Goal: Task Accomplishment & Management: Complete application form

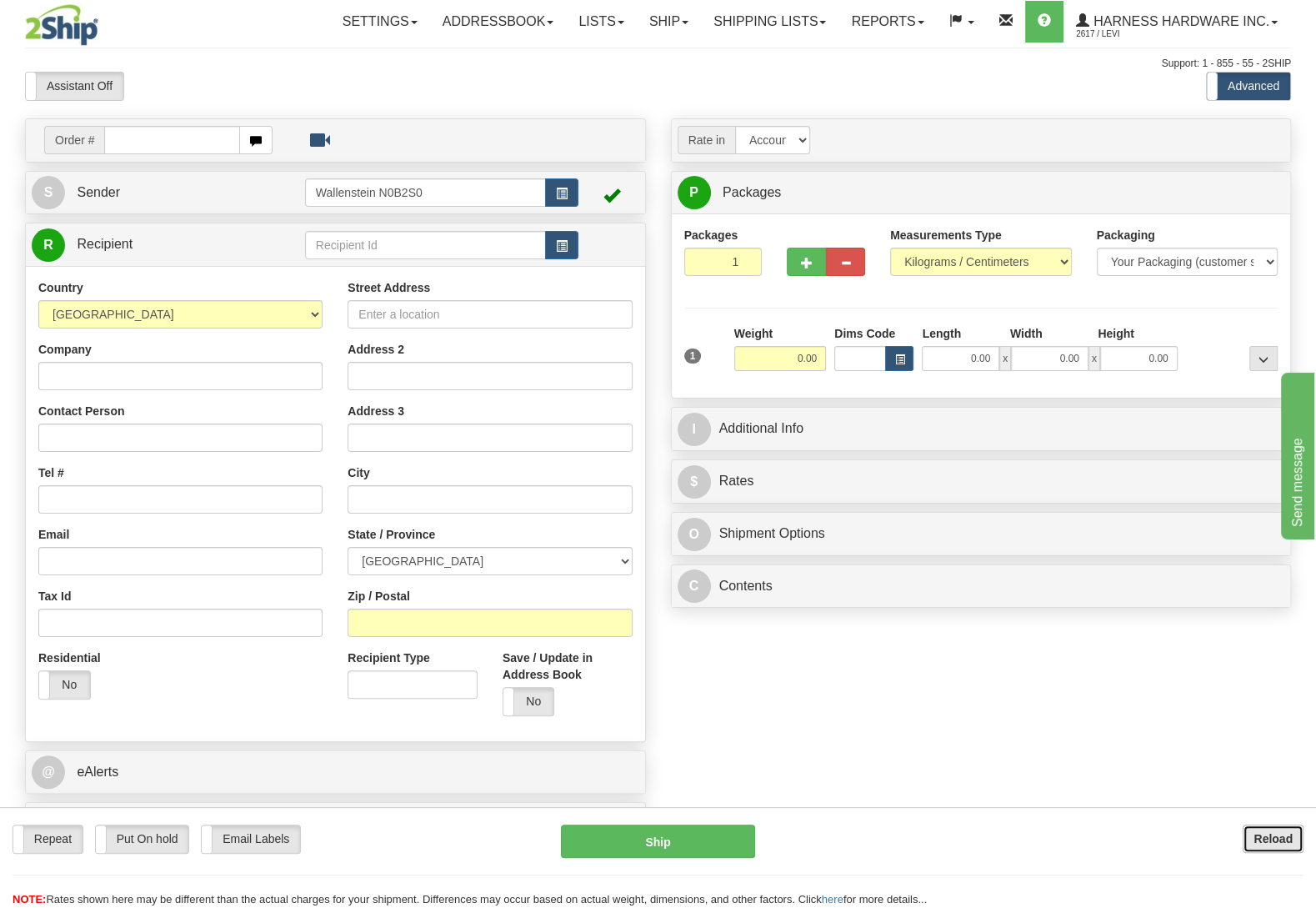
click at [1255, 844] on b "Reload" at bounding box center [1272, 838] width 40 height 14
click at [432, 245] on input "text" at bounding box center [424, 245] width 241 height 28
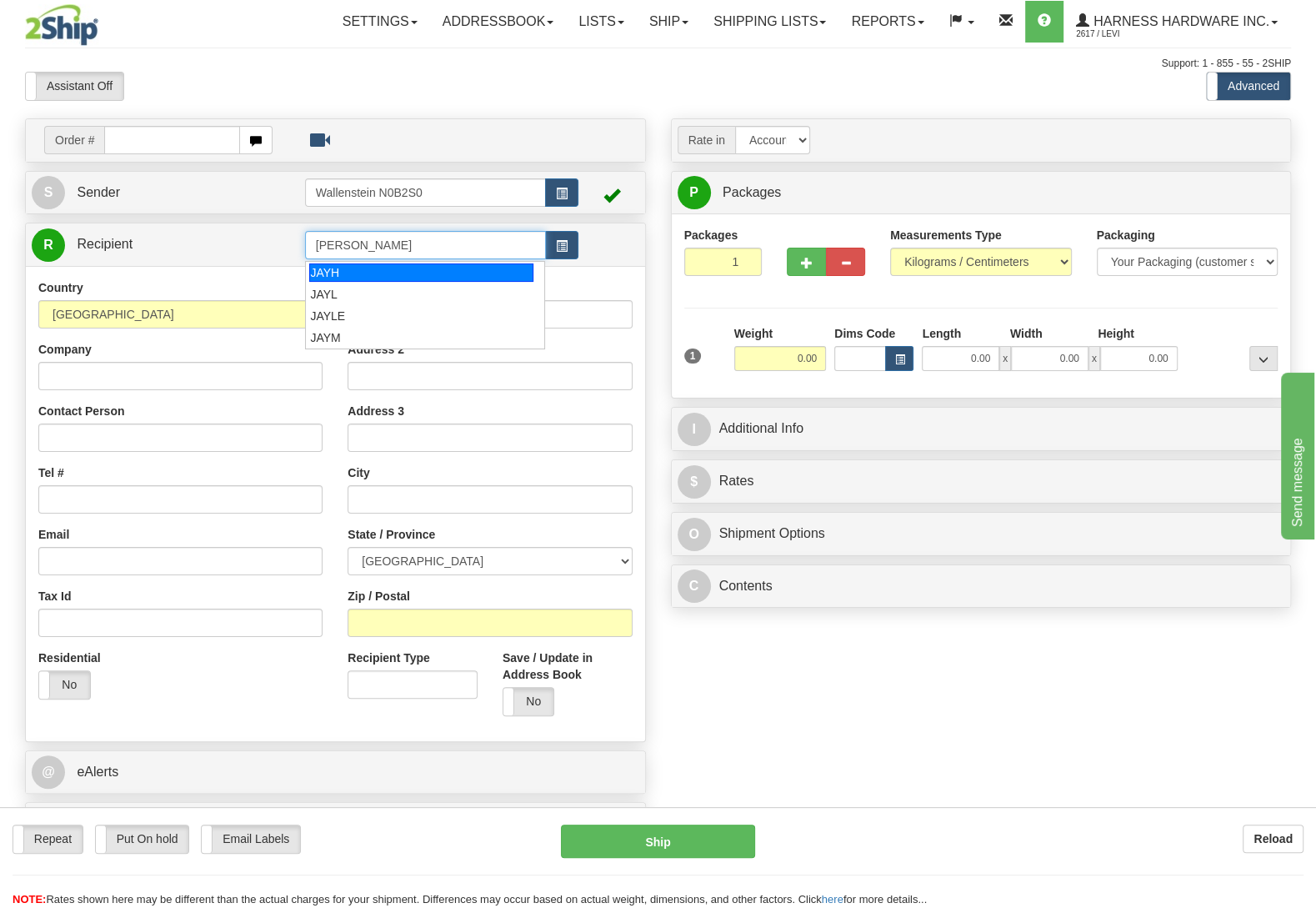
click at [399, 250] on input "JAY" at bounding box center [424, 245] width 241 height 28
click at [403, 246] on input "JAYmf" at bounding box center [424, 245] width 241 height 28
type input "JAYMF"
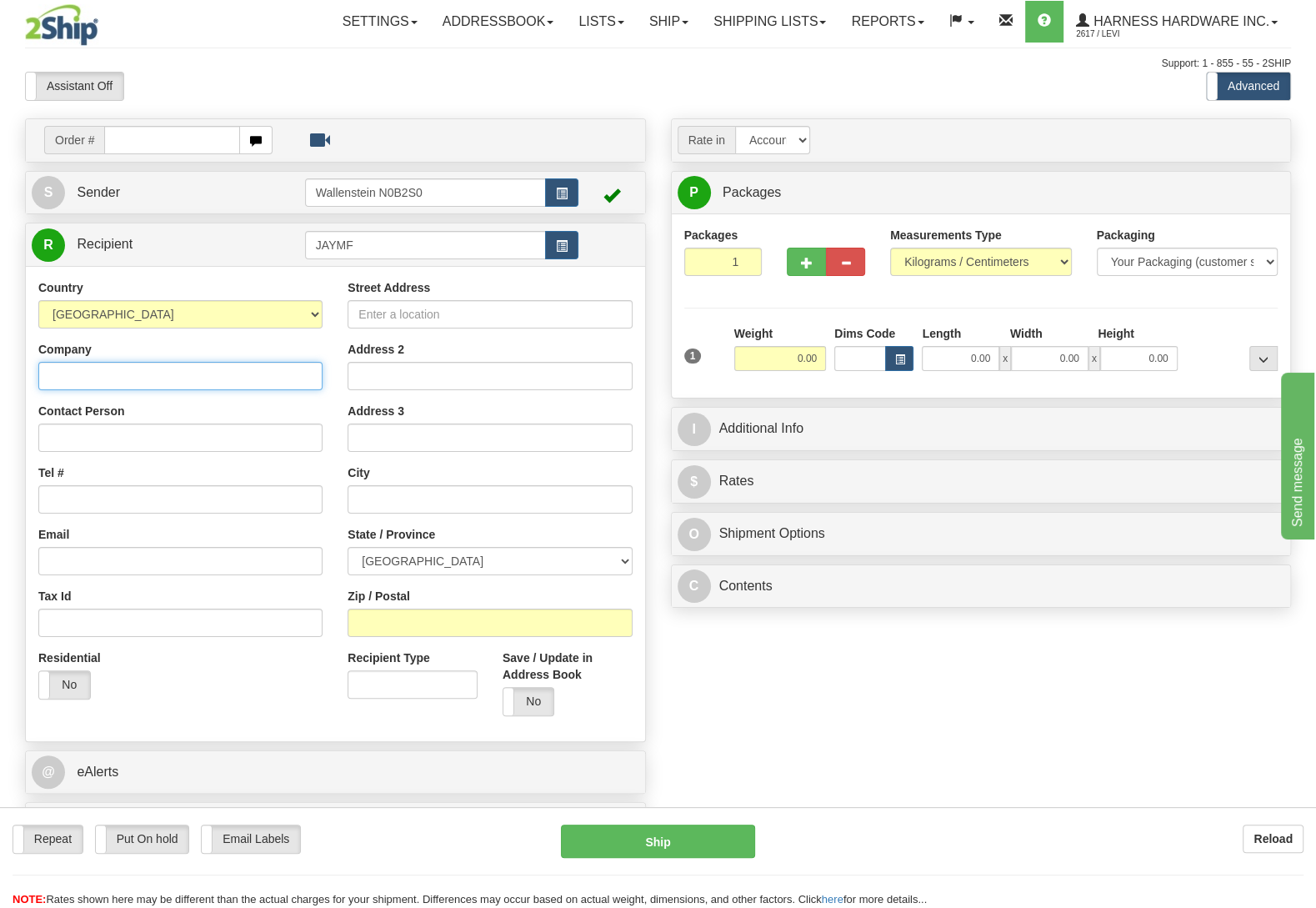
click at [71, 375] on input "Company" at bounding box center [181, 375] width 284 height 28
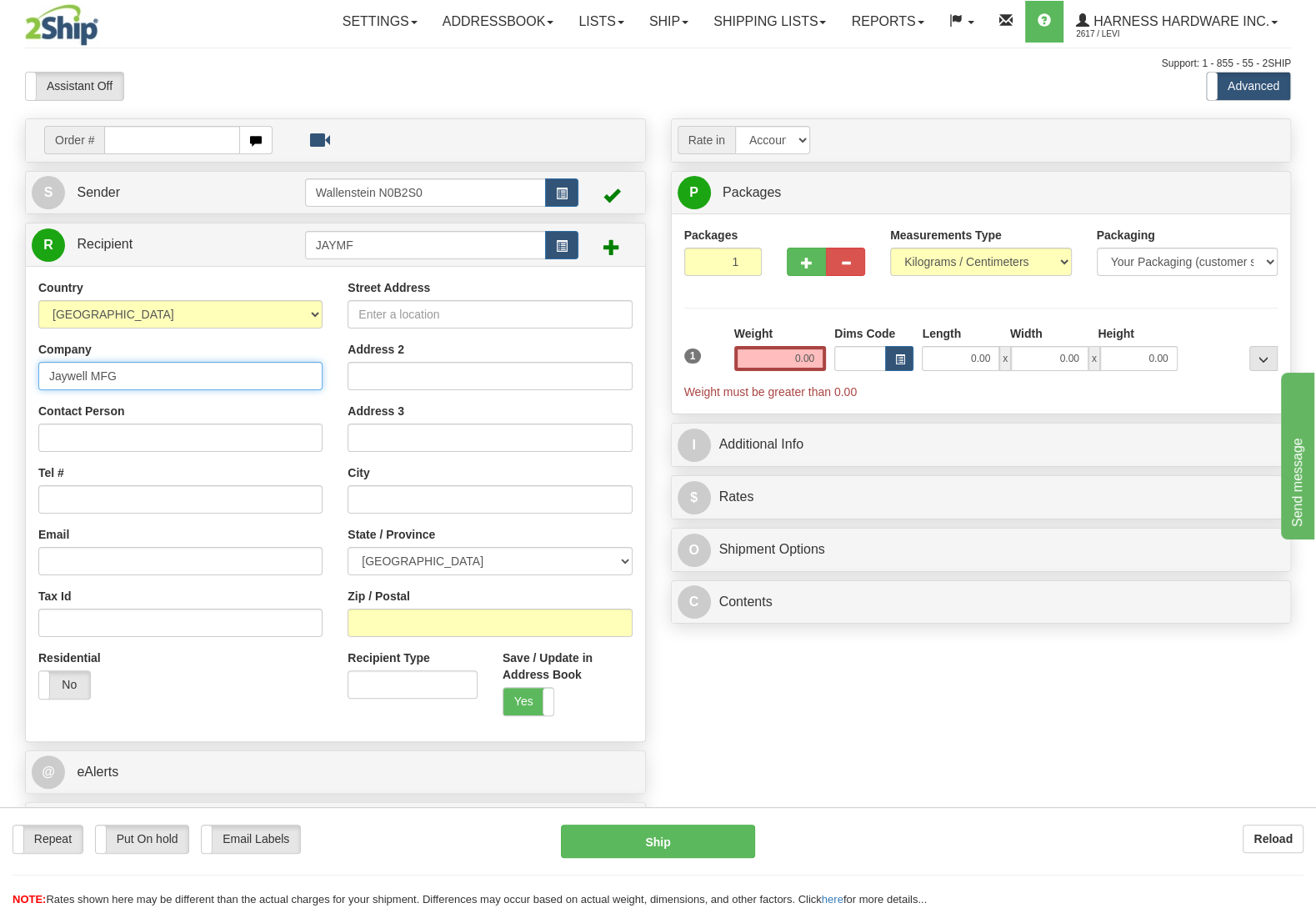
type input "Jaywell MFG"
click at [73, 443] on input "Contact Person" at bounding box center [181, 437] width 284 height 28
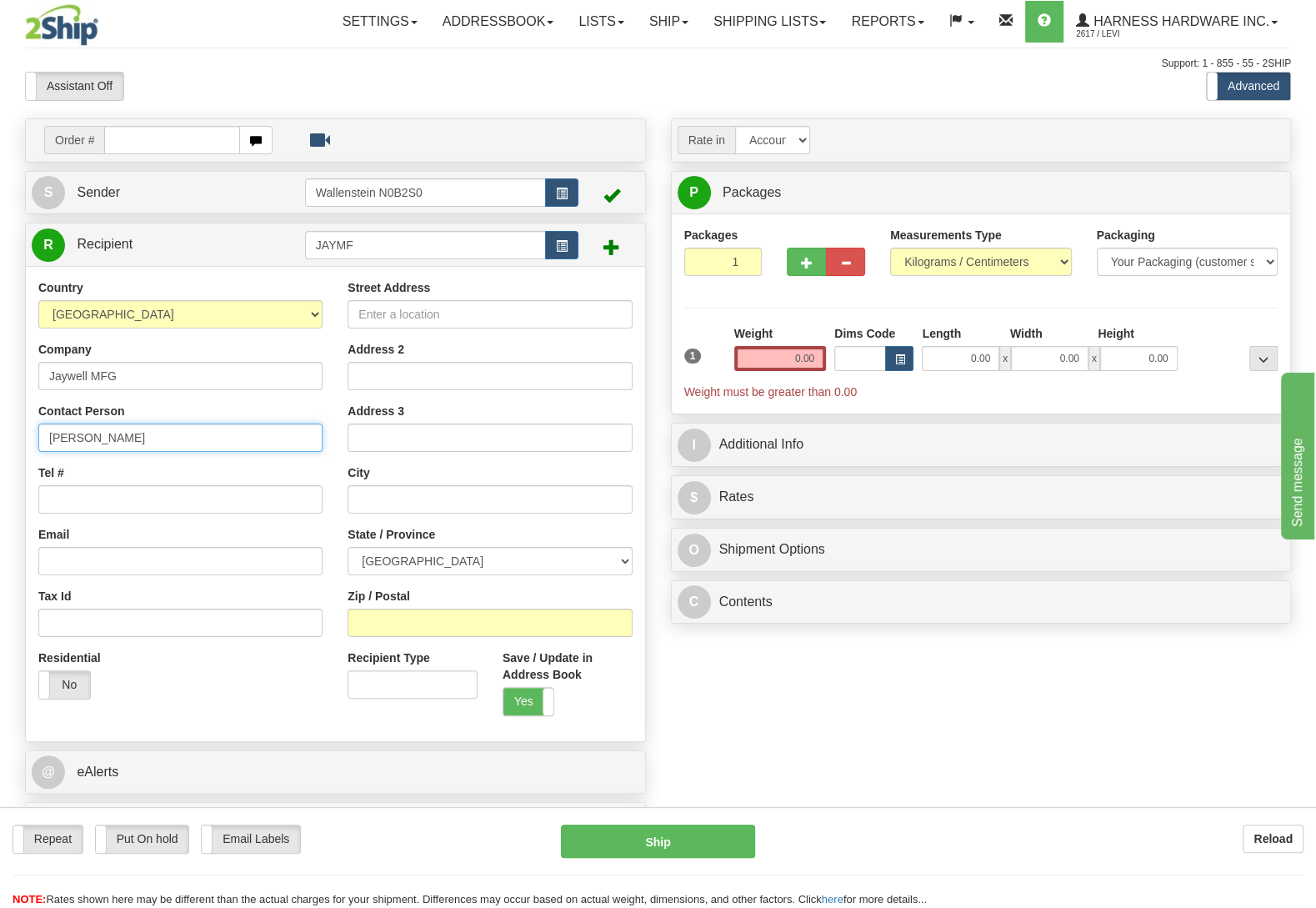
type input "Jacob"
click at [561, 637] on input "Zip / Postal" at bounding box center [489, 622] width 284 height 28
type input "N0C 1E0"
click at [813, 661] on div "Order # S Sender" at bounding box center [658, 486] width 1291 height 737
type input "FLESHERTON"
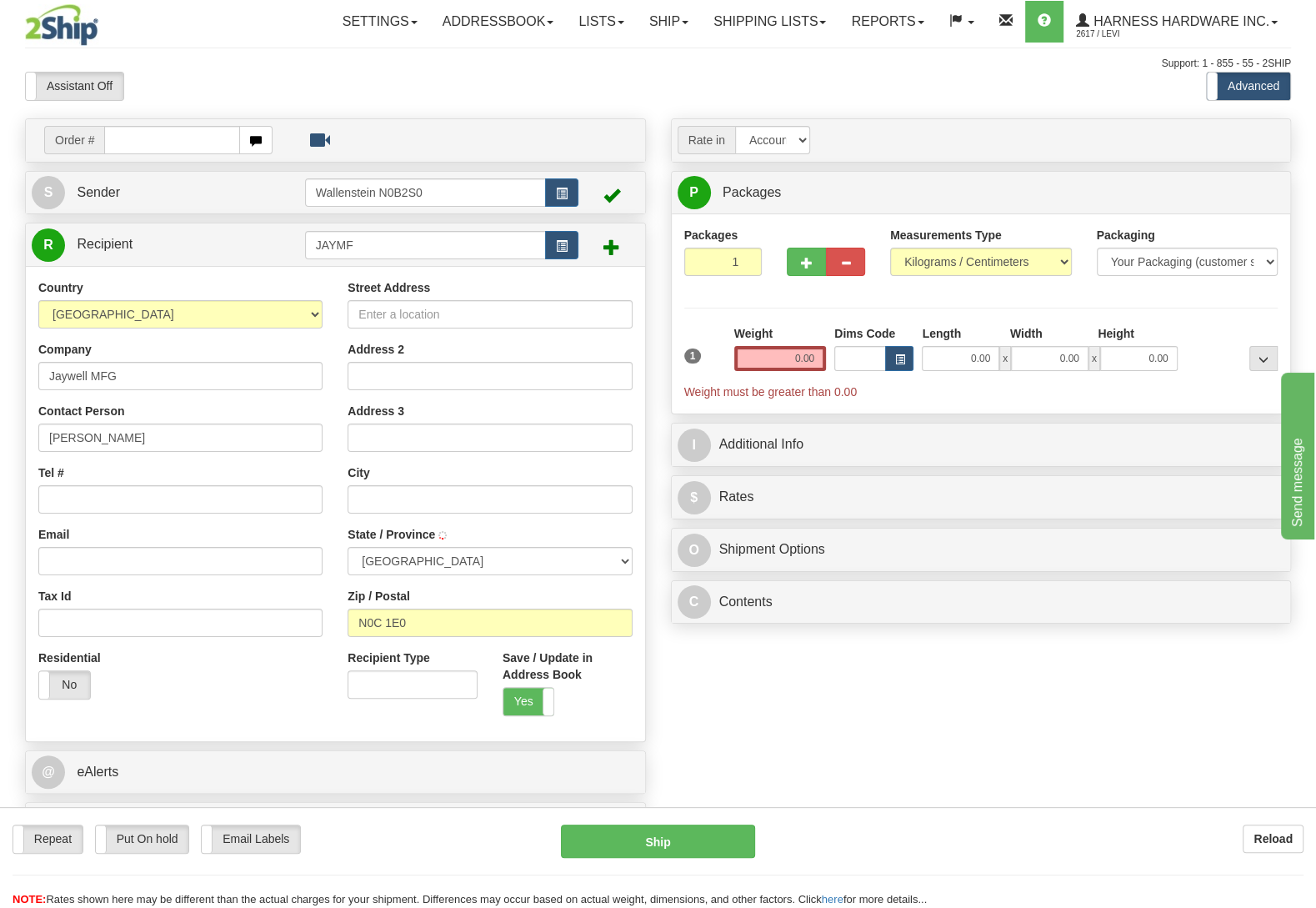
select select "ON"
click at [428, 312] on input "Street Address" at bounding box center [489, 313] width 284 height 28
click at [480, 315] on input "407532 grey Road" at bounding box center [489, 313] width 284 height 28
type input "407532 grey Road 4"
click at [58, 496] on input "Tel #" at bounding box center [181, 499] width 284 height 28
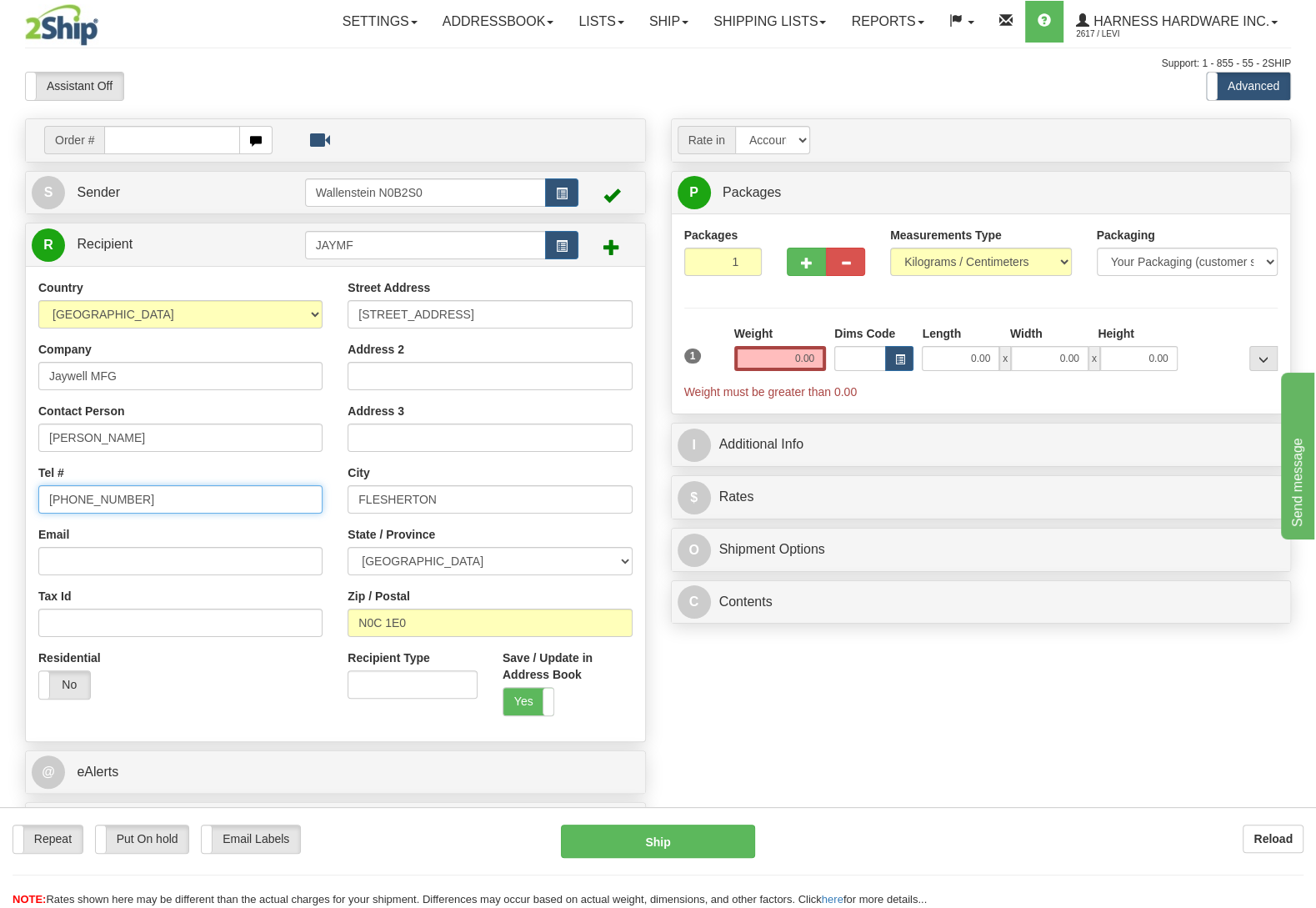
type input "(705)888-2005"
click at [741, 362] on input "0.00" at bounding box center [779, 359] width 92 height 25
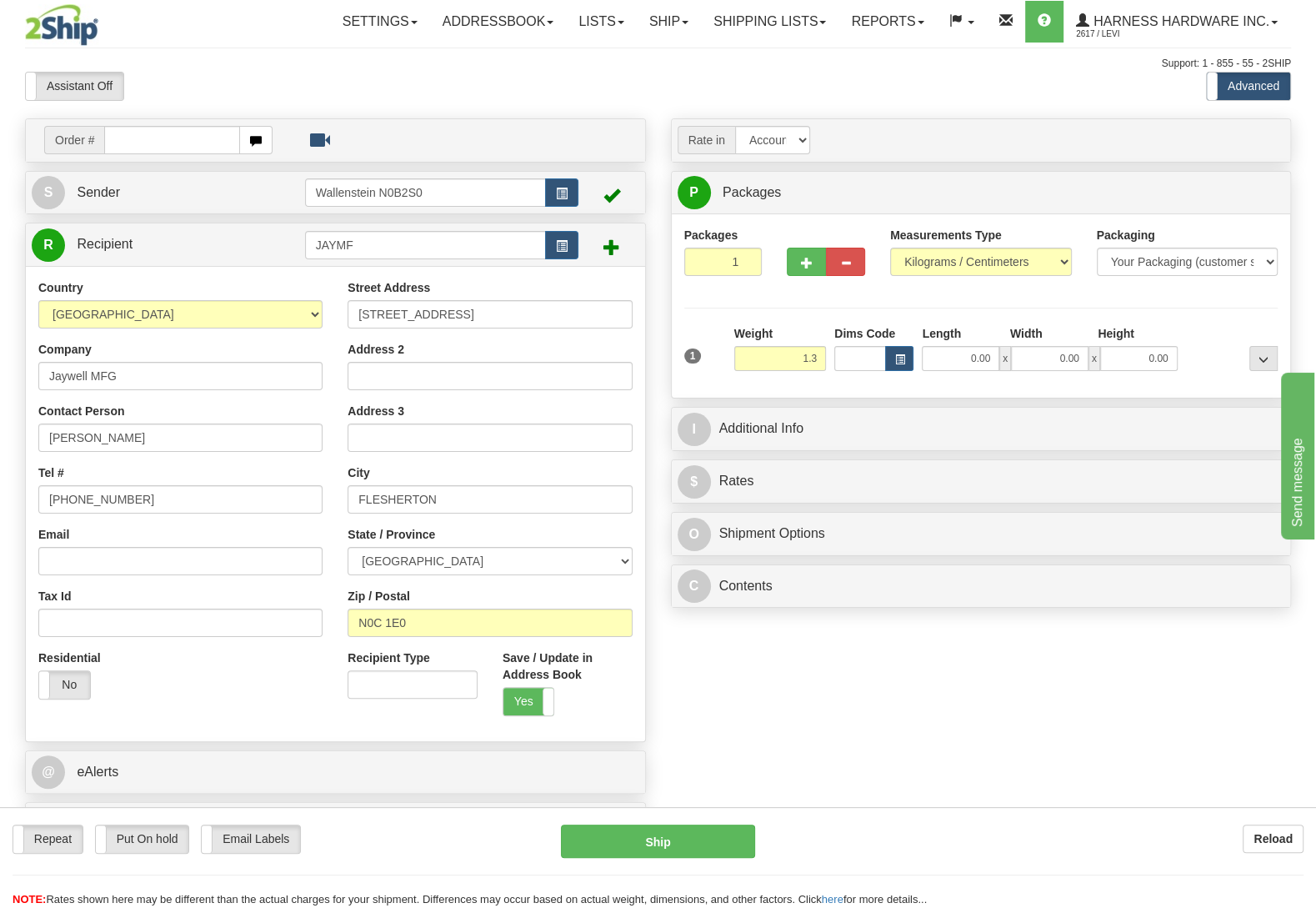
type input "1.30"
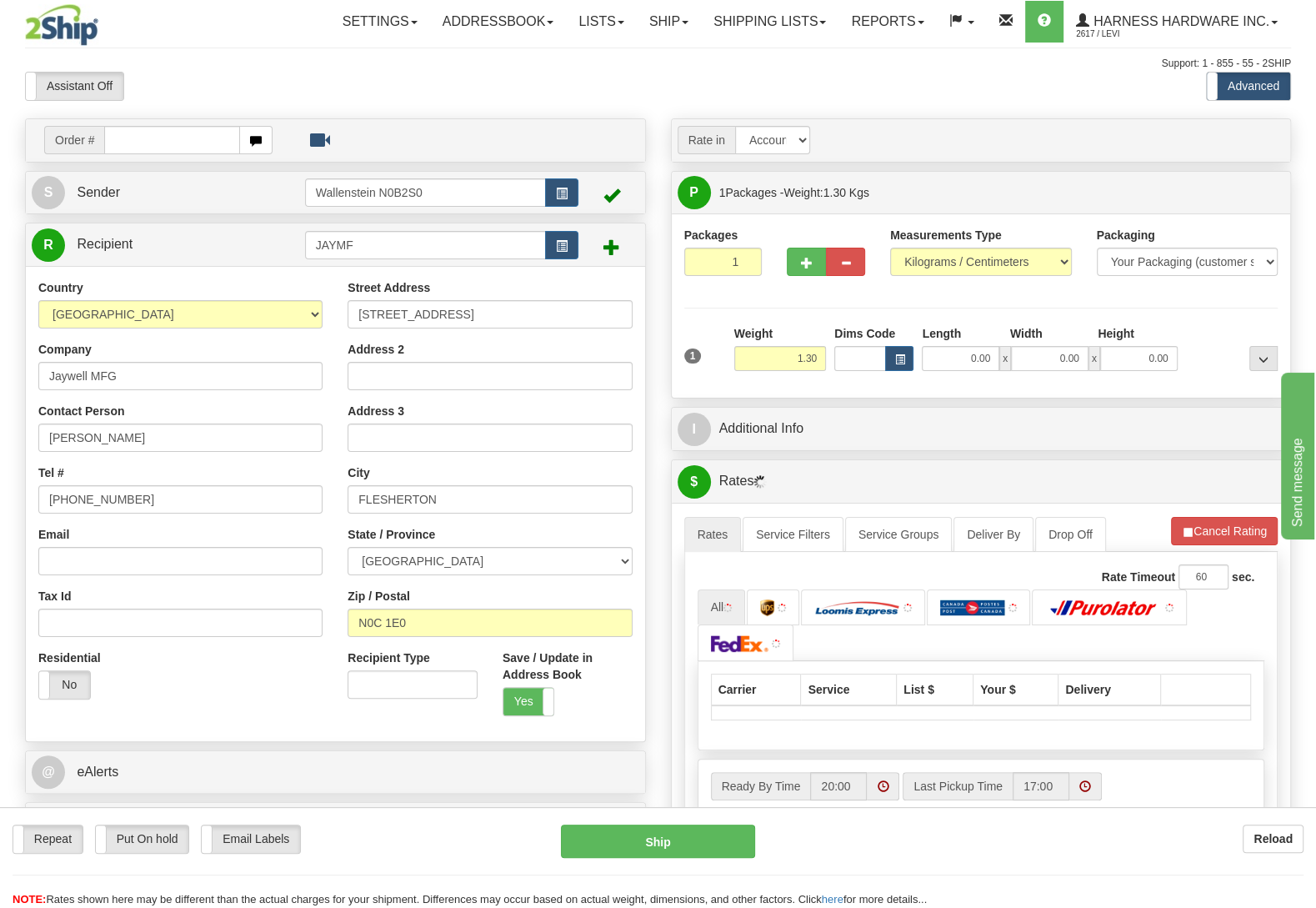
click at [1184, 342] on div at bounding box center [1231, 347] width 100 height 45
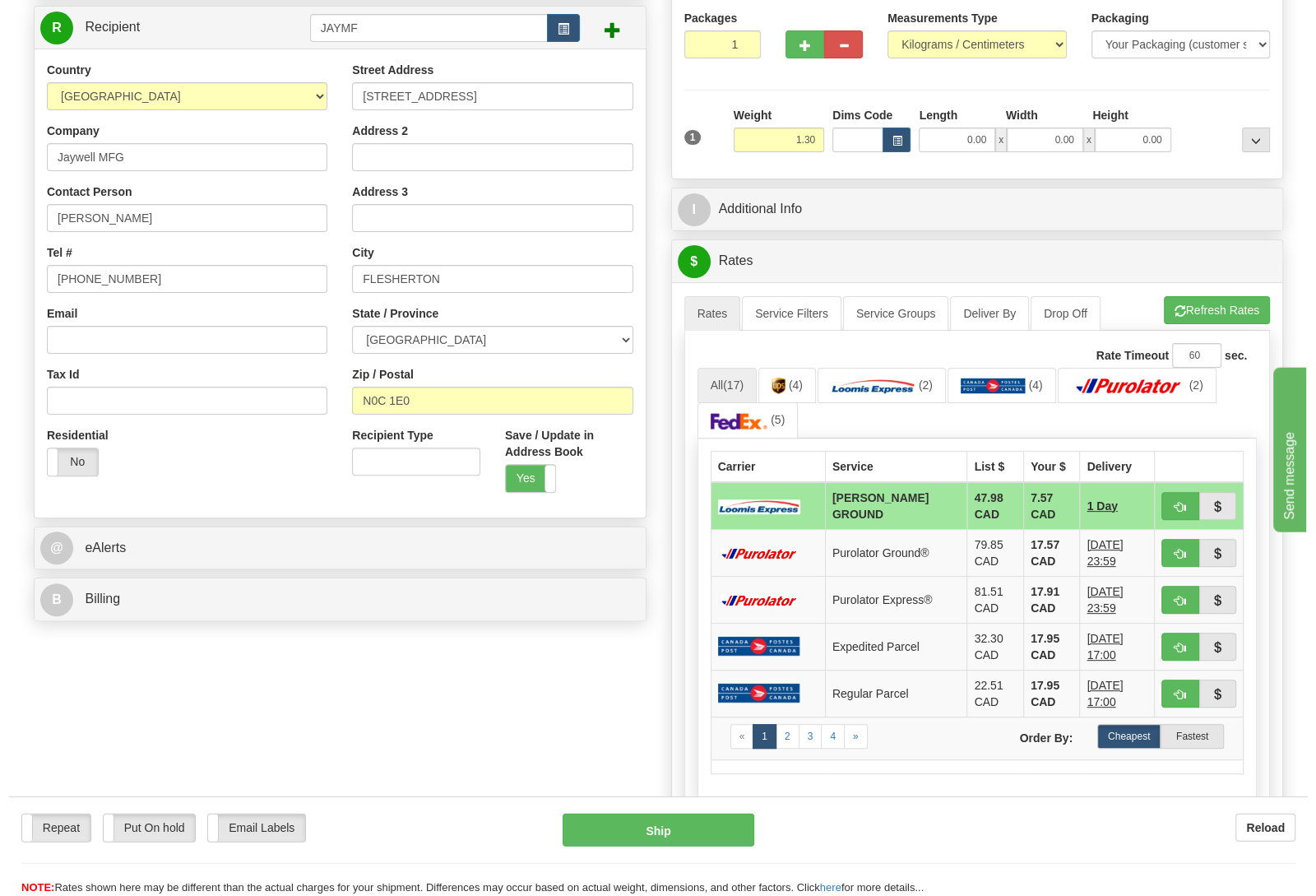
scroll to position [345, 0]
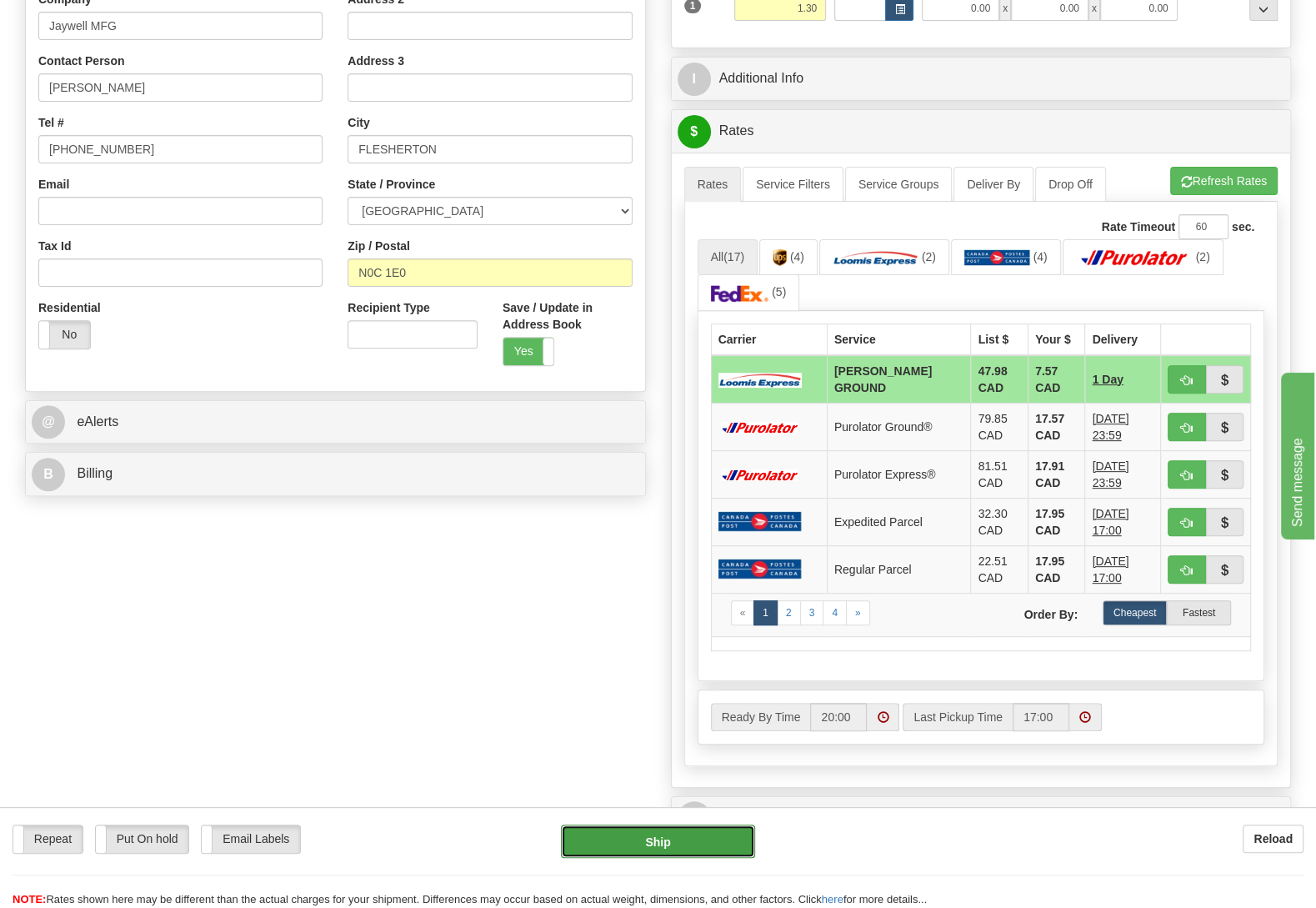
click at [643, 830] on button "Ship" at bounding box center [658, 840] width 194 height 33
type input "DD"
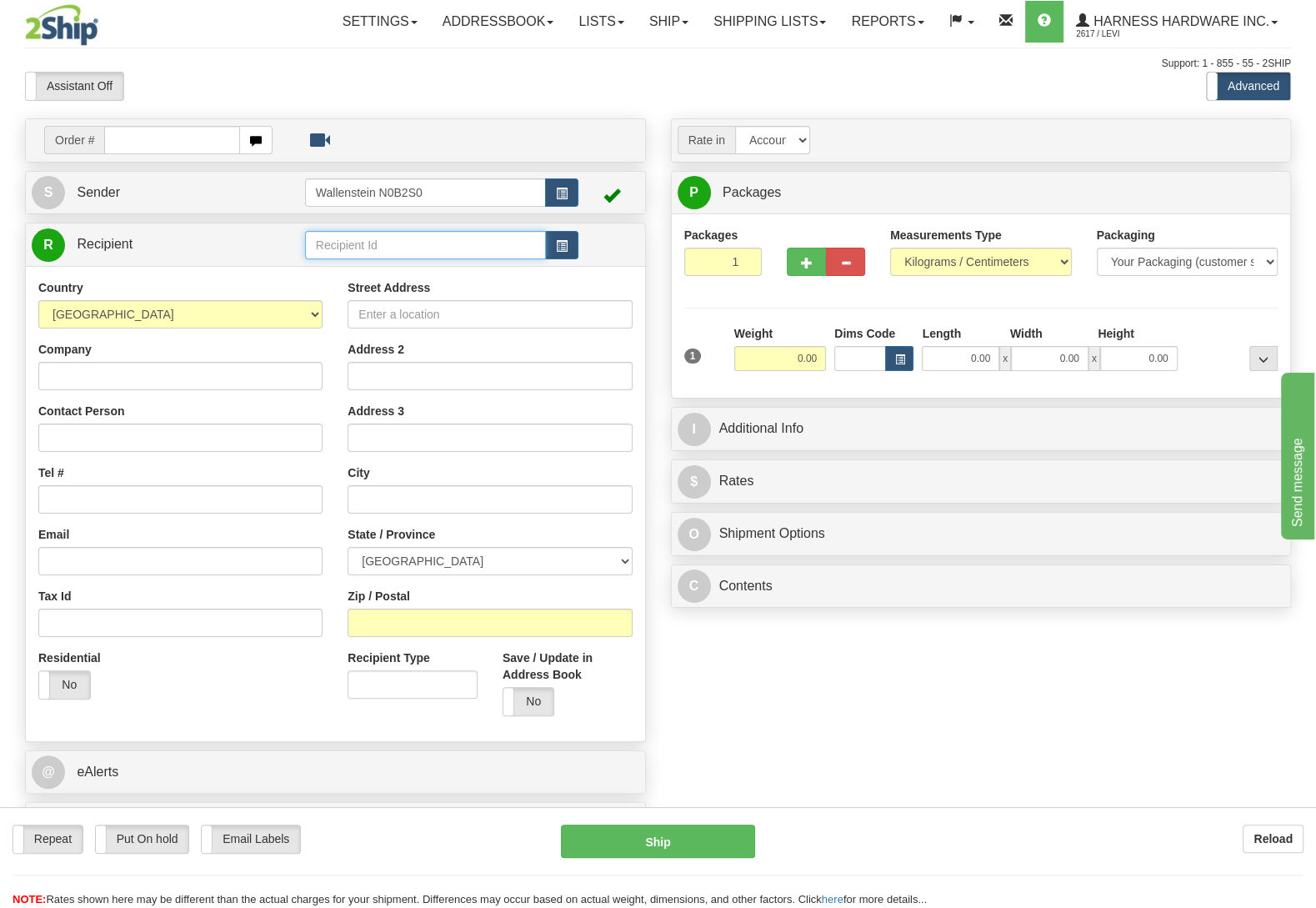
click at [462, 247] on input "text" at bounding box center [424, 245] width 241 height 28
type input "SHAR"
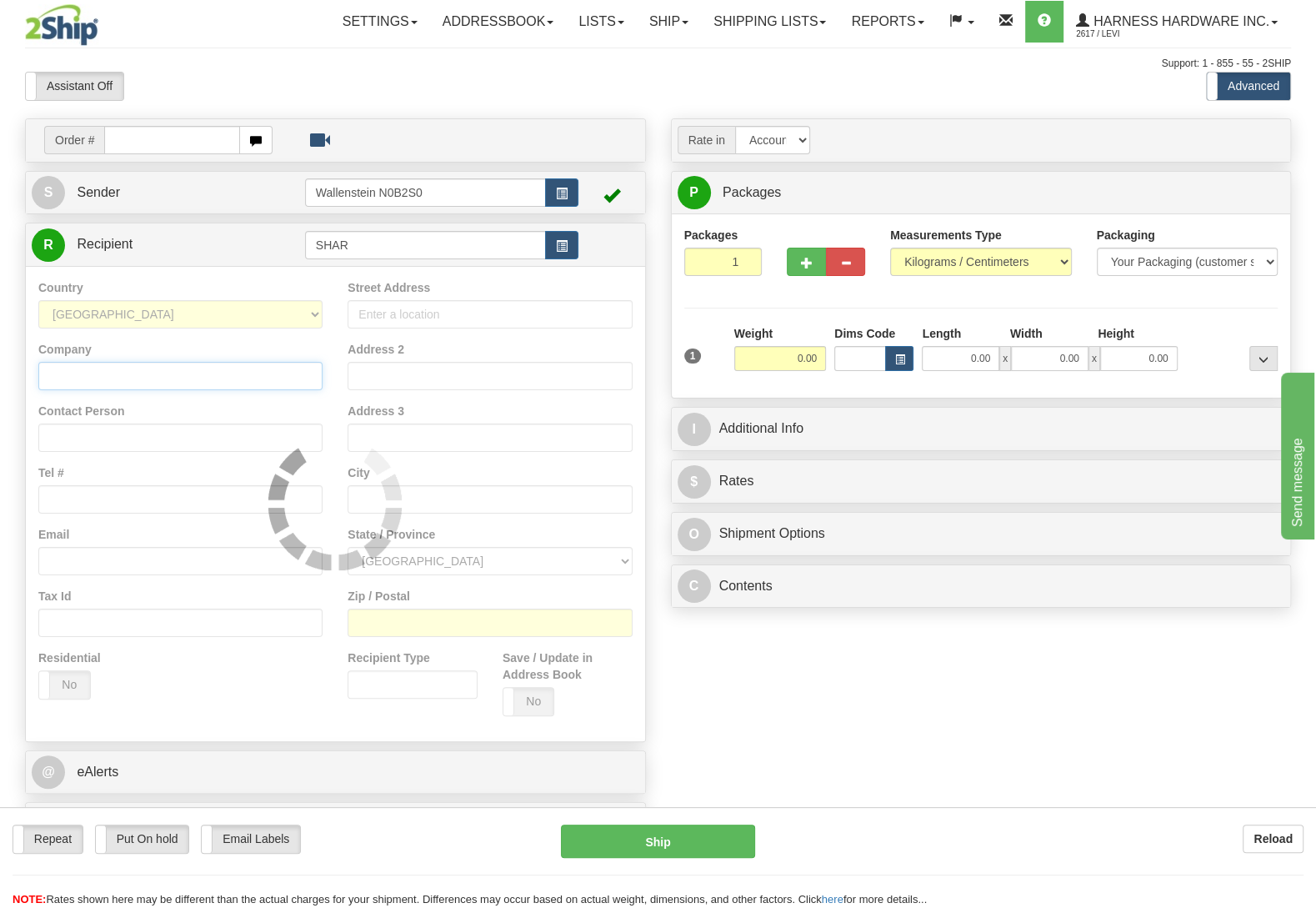
click at [44, 371] on div "Country AFGHANISTAN ALAND ISLANDS ALBANIA ALGERIA AMERICAN SAMOA ANDORRA ANGOLA…" at bounding box center [336, 503] width 619 height 475
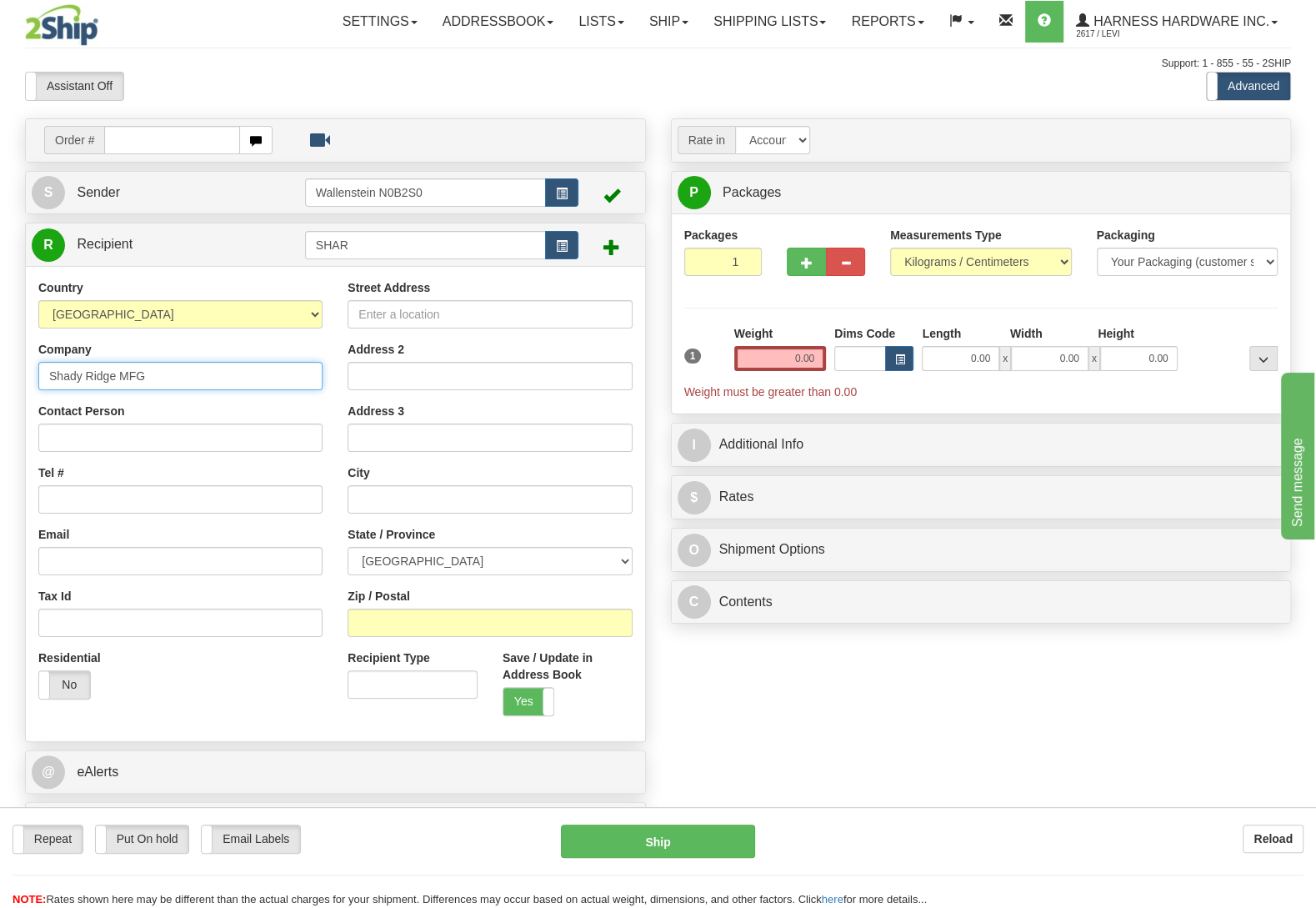
type input "Shady Ridge MFG"
click at [57, 441] on input "Contact Person" at bounding box center [181, 437] width 284 height 28
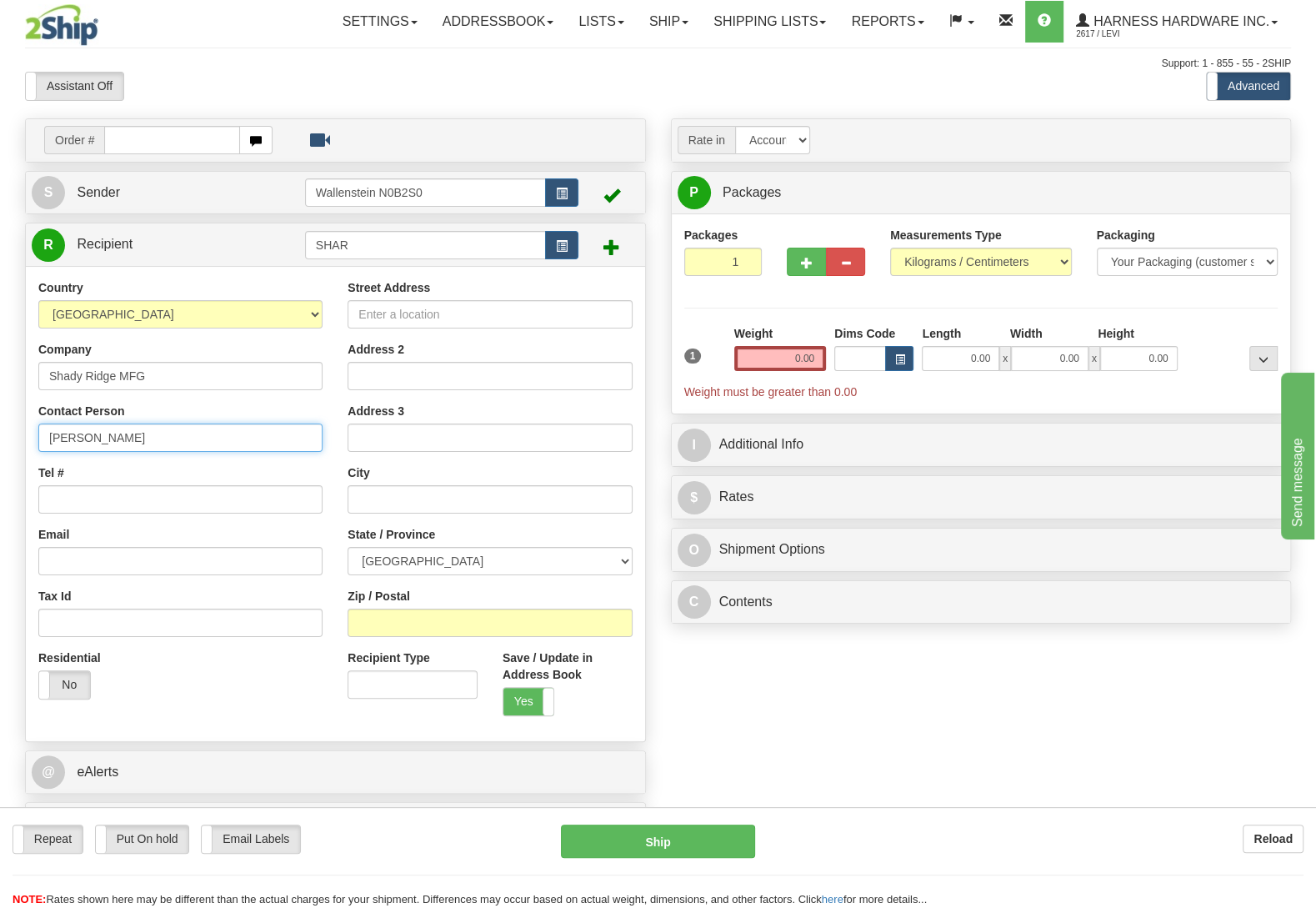
type input "Eli"
click at [453, 321] on input "Street Address" at bounding box center [489, 313] width 284 height 28
click at [497, 629] on input "Zip / Postal" at bounding box center [489, 622] width 284 height 28
type input "N0K 1L0"
click at [788, 666] on div "Order # S Sender" at bounding box center [658, 486] width 1291 height 737
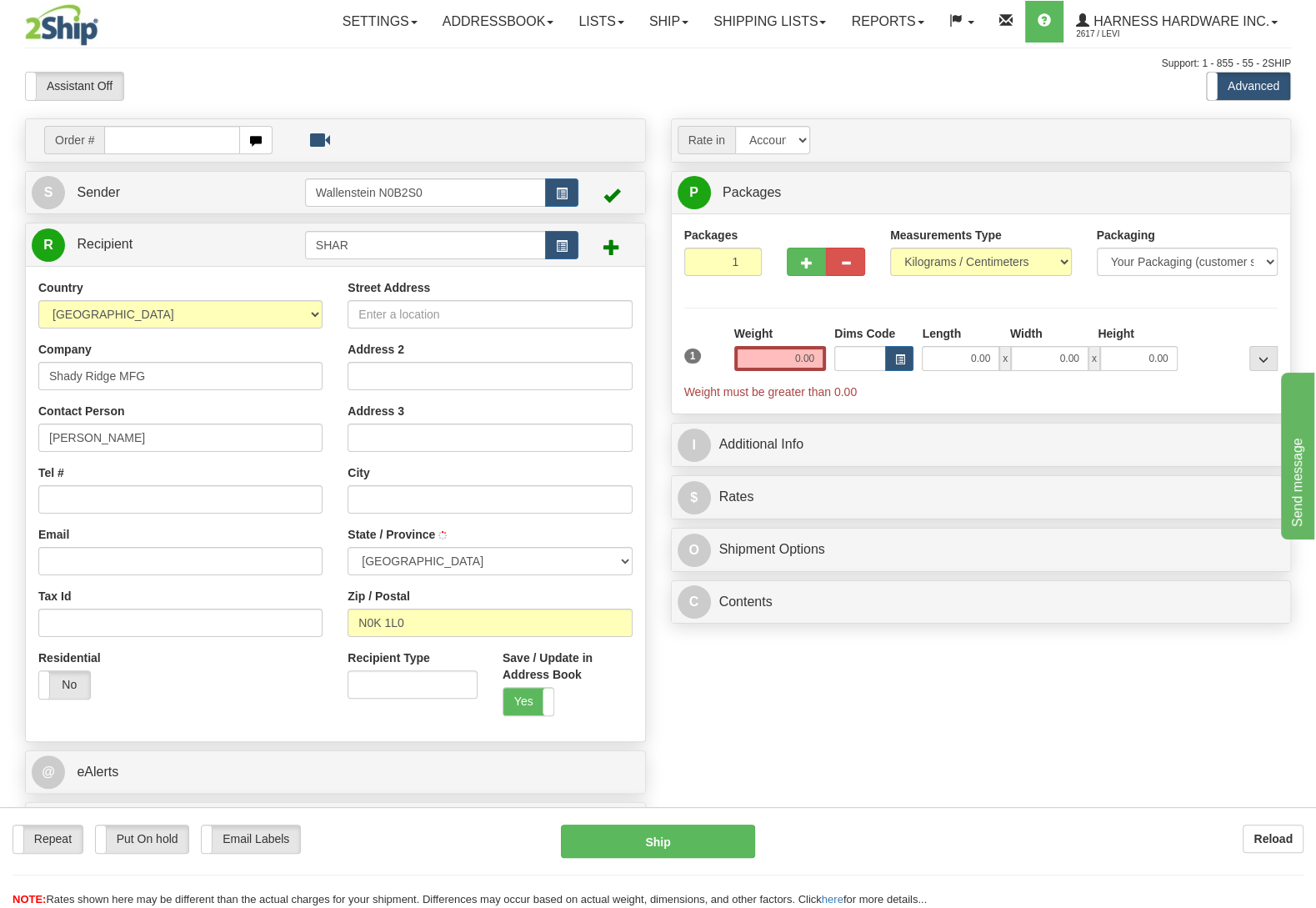
type input "MILLBANK"
select select "ON"
click at [553, 319] on input "Street Address" at bounding box center [489, 313] width 284 height 28
type input "2180 Hutchison Road"
click at [158, 496] on input "Tel #" at bounding box center [181, 499] width 284 height 28
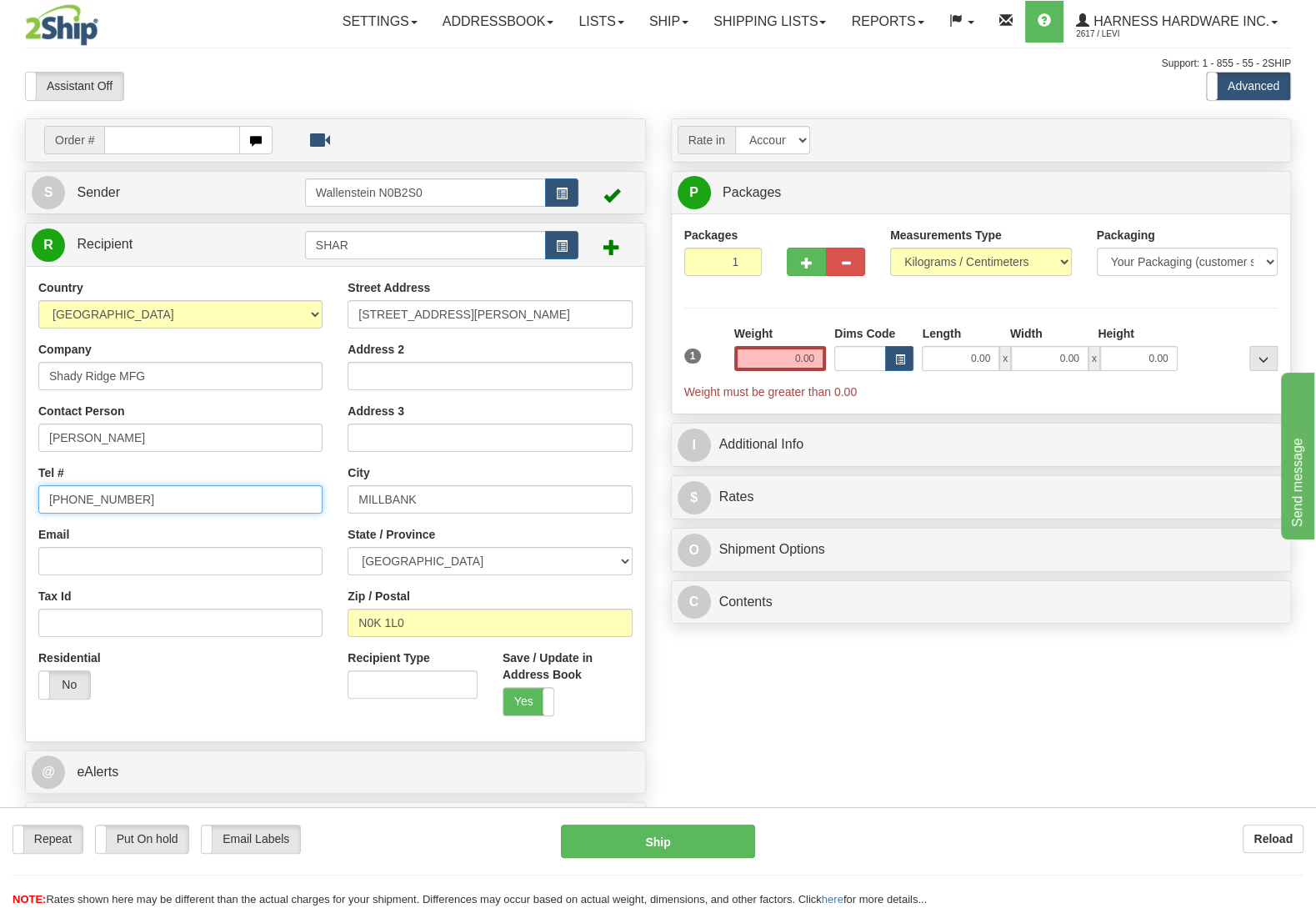
type input "(519)778-1671"
click at [807, 362] on input "0.00" at bounding box center [779, 359] width 92 height 25
type input "1"
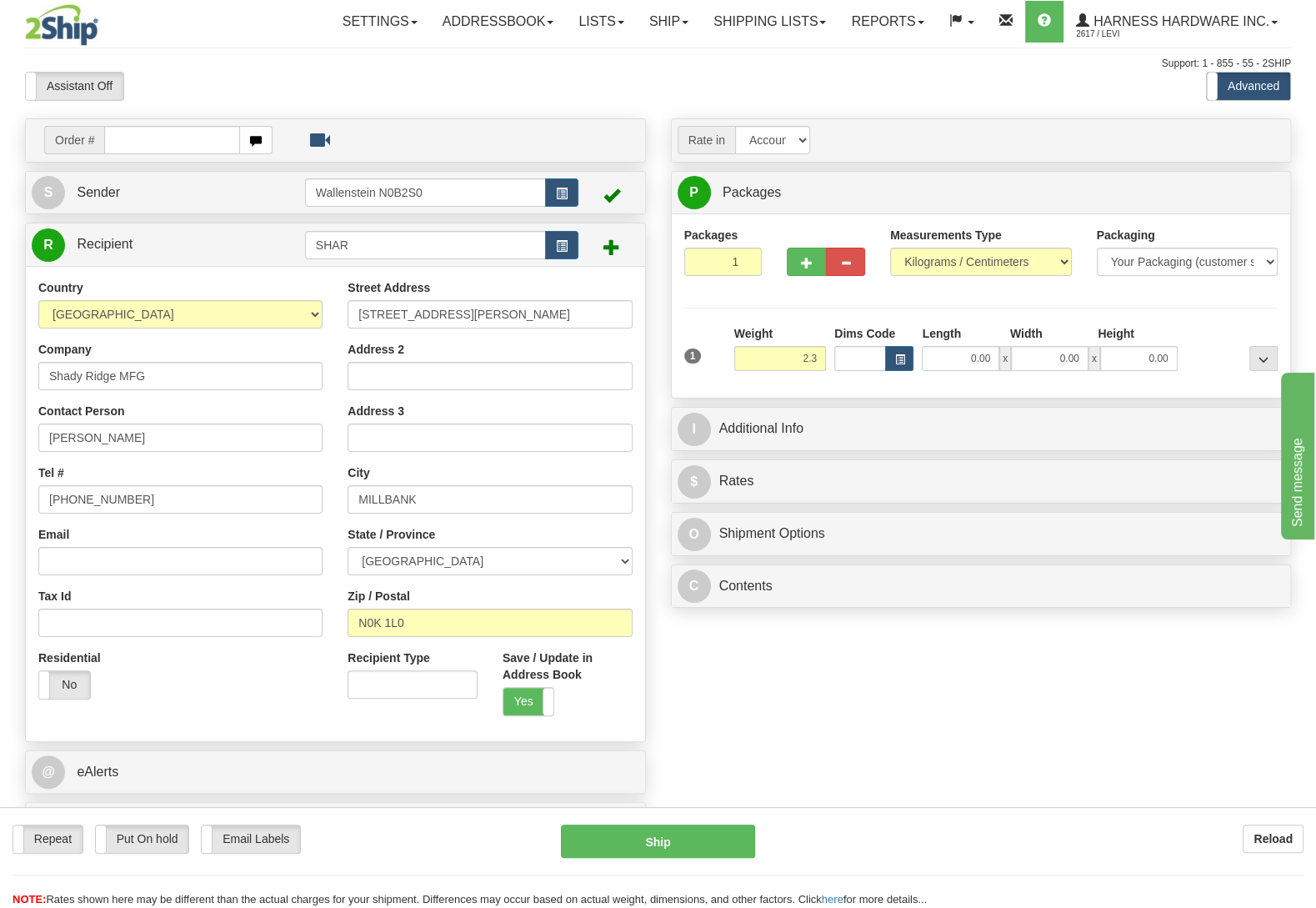
click at [1192, 332] on div at bounding box center [1231, 347] width 100 height 45
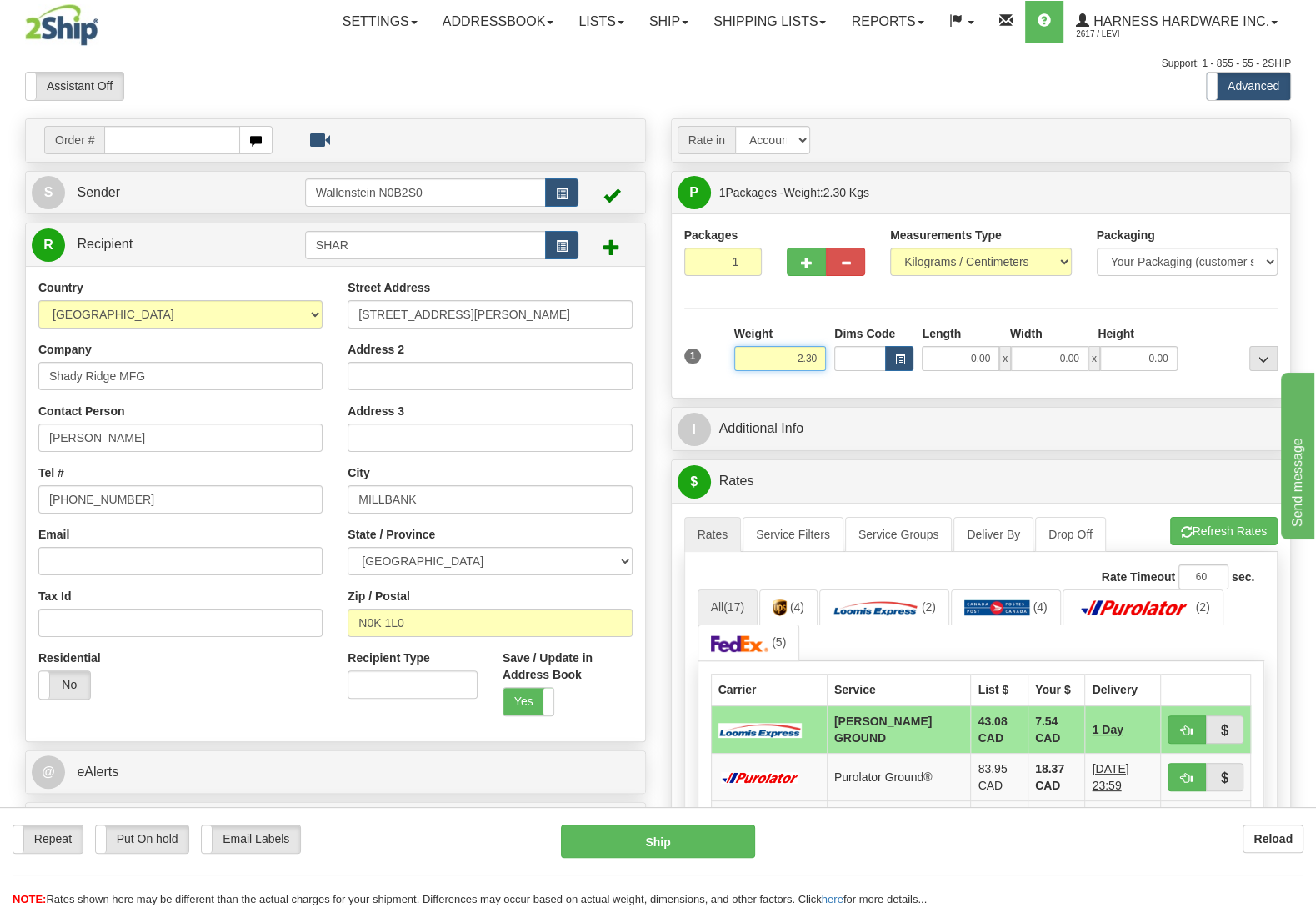
click at [818, 355] on input "2.30" at bounding box center [779, 359] width 92 height 25
type input "2"
type input "1.30"
click at [1199, 329] on div at bounding box center [1231, 347] width 100 height 45
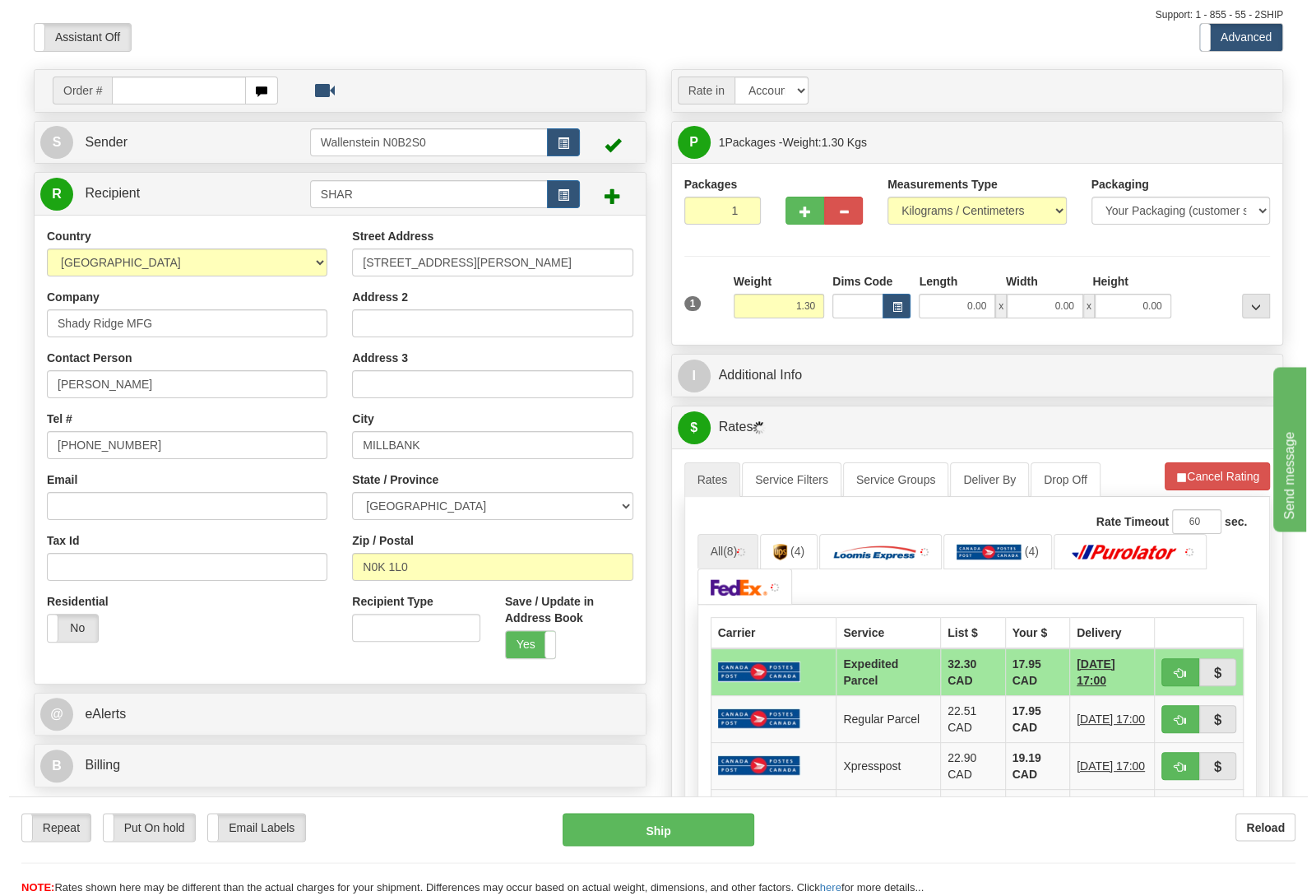
scroll to position [87, 0]
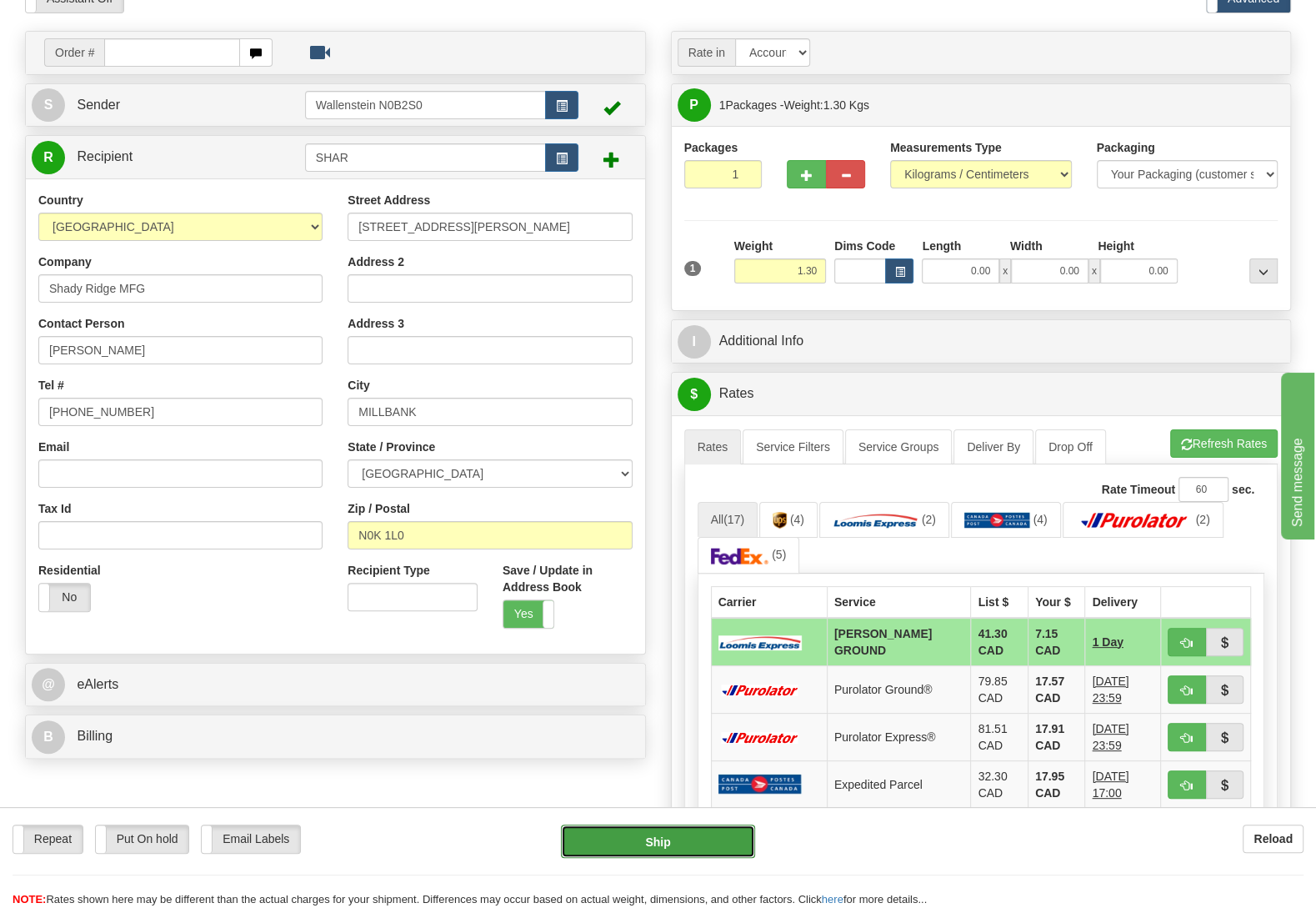
click at [600, 848] on button "Ship" at bounding box center [658, 840] width 194 height 33
type input "DD"
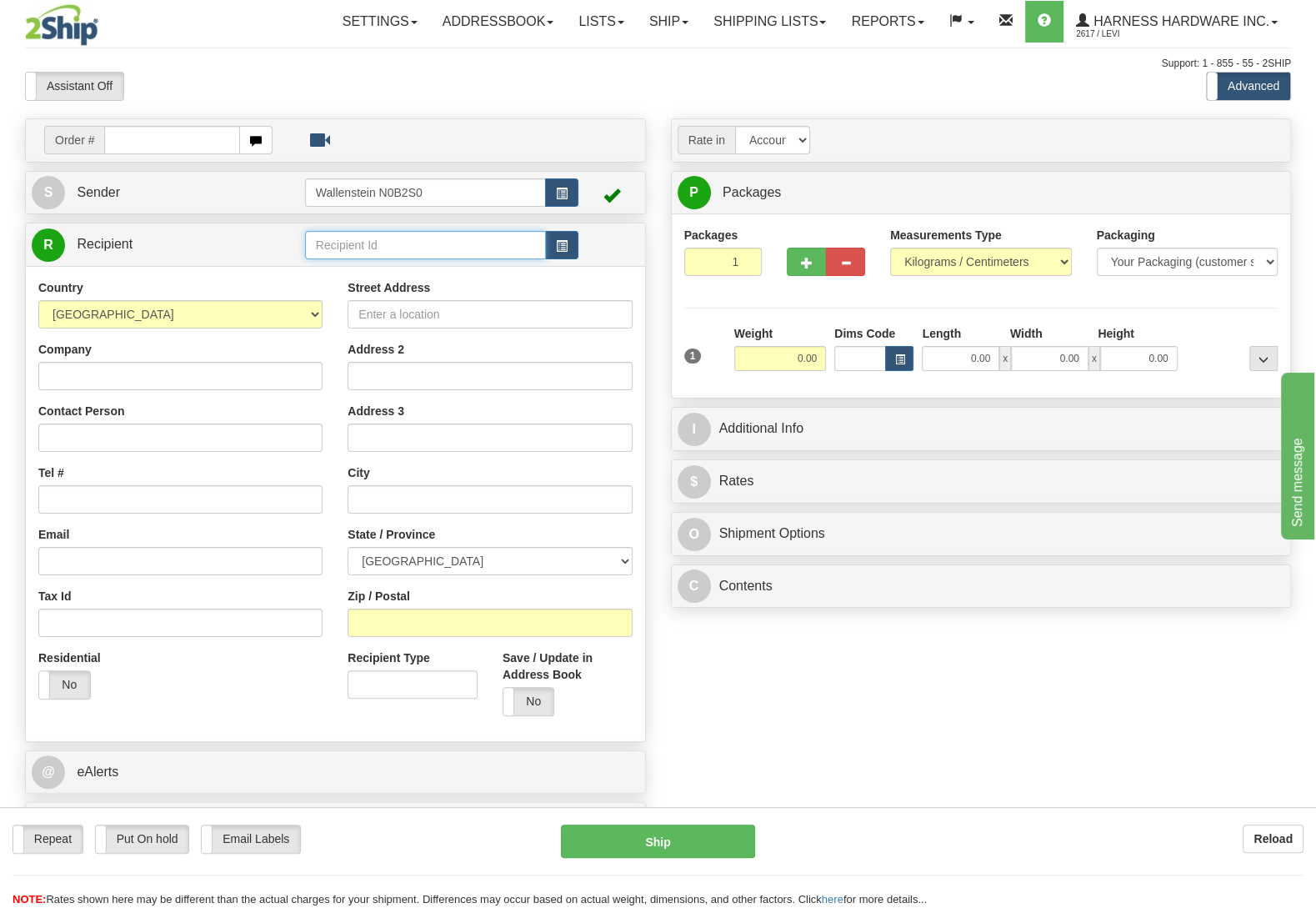
click at [420, 240] on input "text" at bounding box center [424, 245] width 241 height 28
type input "MELS"
click at [178, 386] on input "Company" at bounding box center [181, 375] width 284 height 28
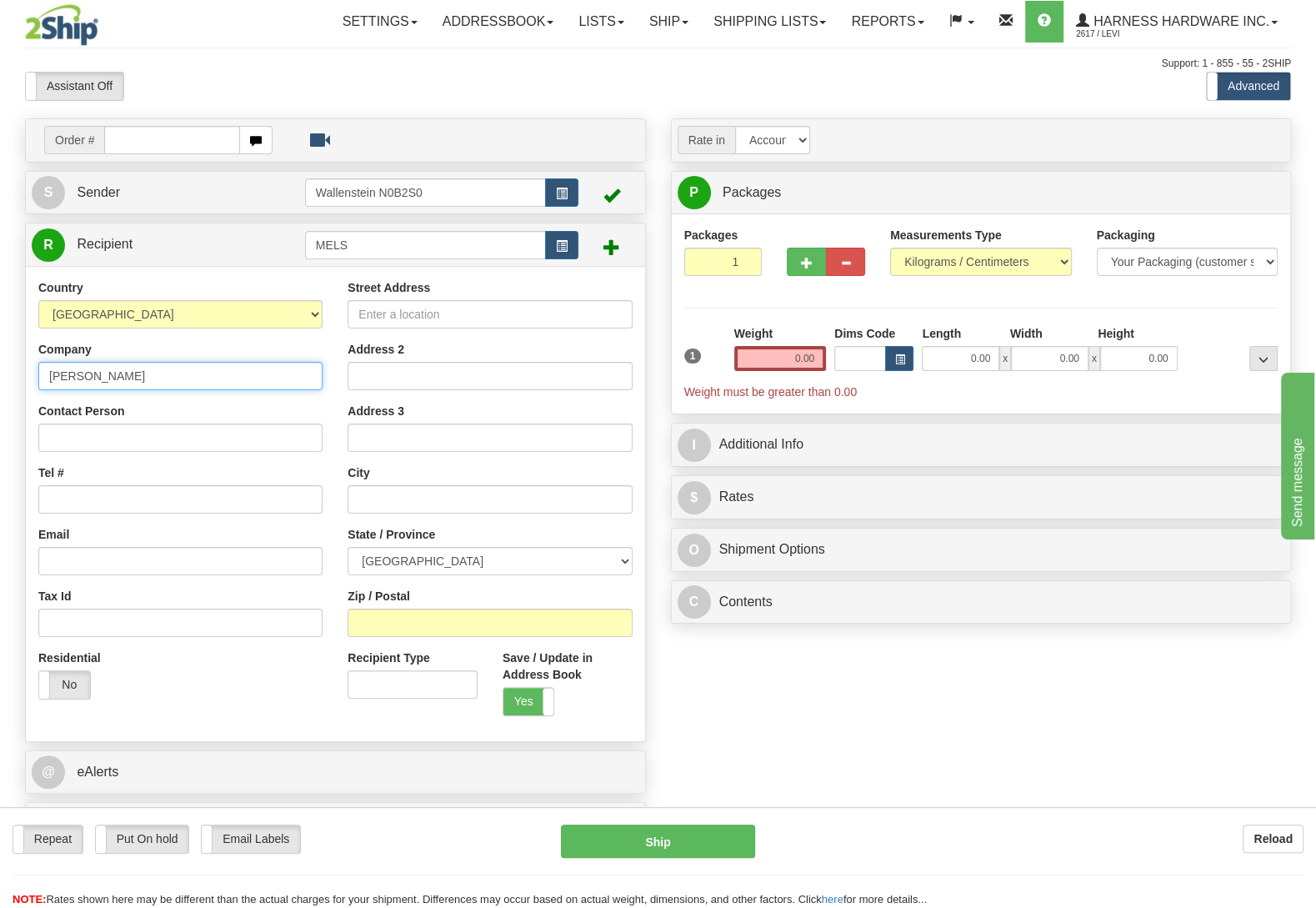
type input "Melvin Sherk"
click at [137, 432] on input "Contact Person" at bounding box center [181, 437] width 284 height 28
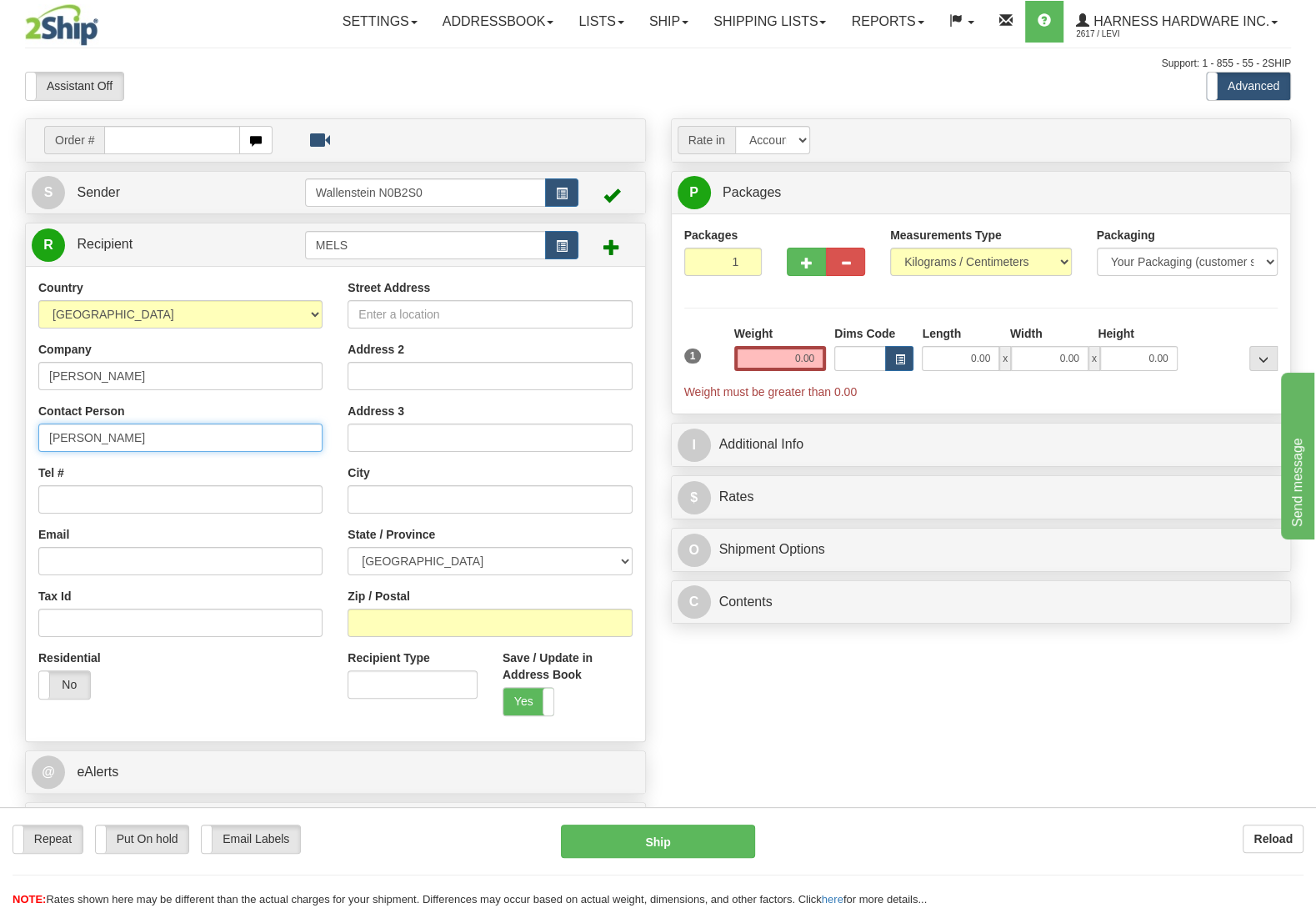
type input "Melvin Sherk"
click at [476, 616] on input "Zip / Postal" at bounding box center [489, 622] width 284 height 28
type input "N0C"
click button "Delete" at bounding box center [0, 0] width 0 height 0
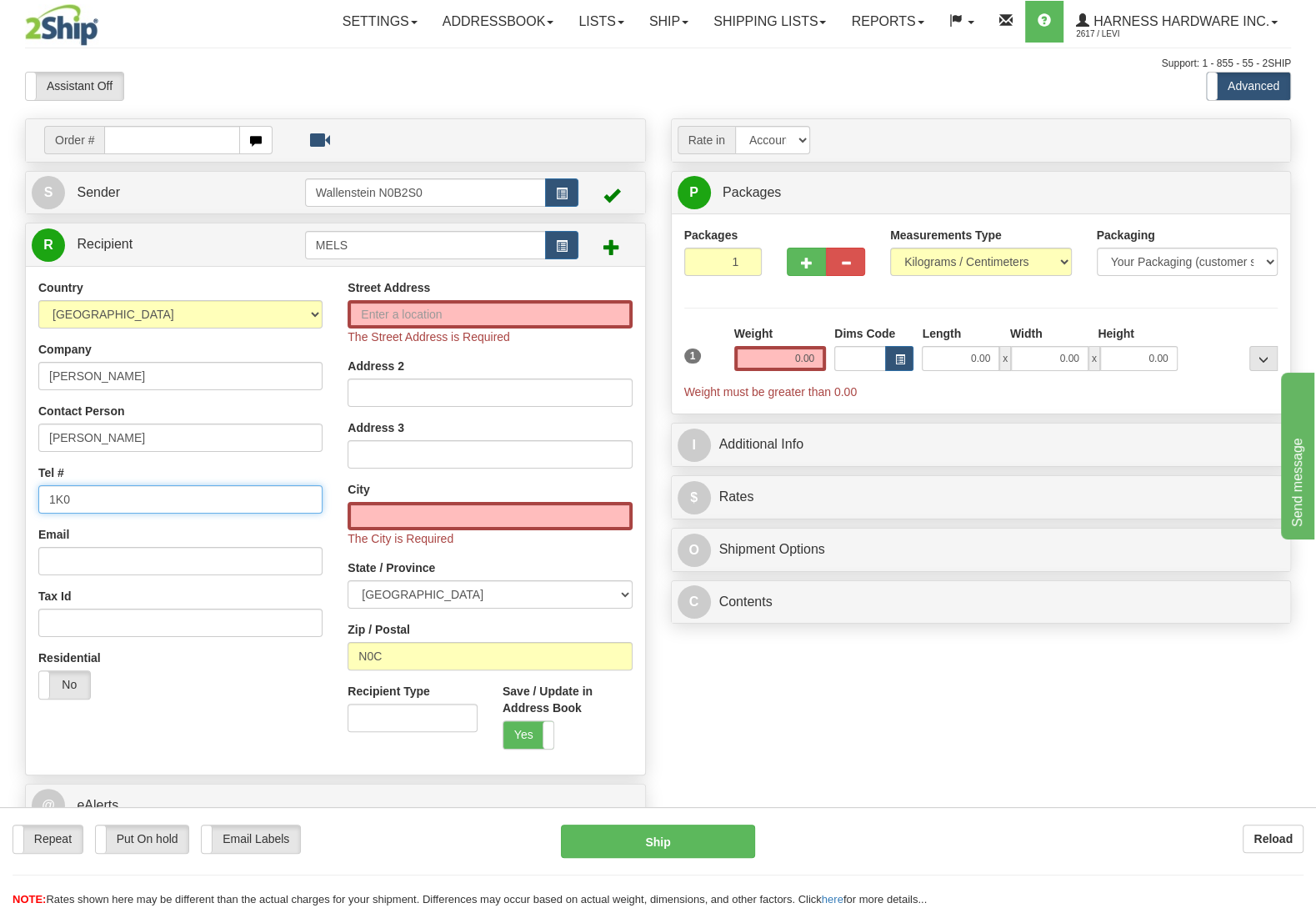
type input "1K0"
drag, startPoint x: 754, startPoint y: 751, endPoint x: 740, endPoint y: 758, distance: 15.7
click at [755, 750] on div "Order # S Sender" at bounding box center [658, 503] width 1291 height 770
click at [528, 665] on input "N0C" at bounding box center [489, 656] width 284 height 28
type input "N0C 1K0"
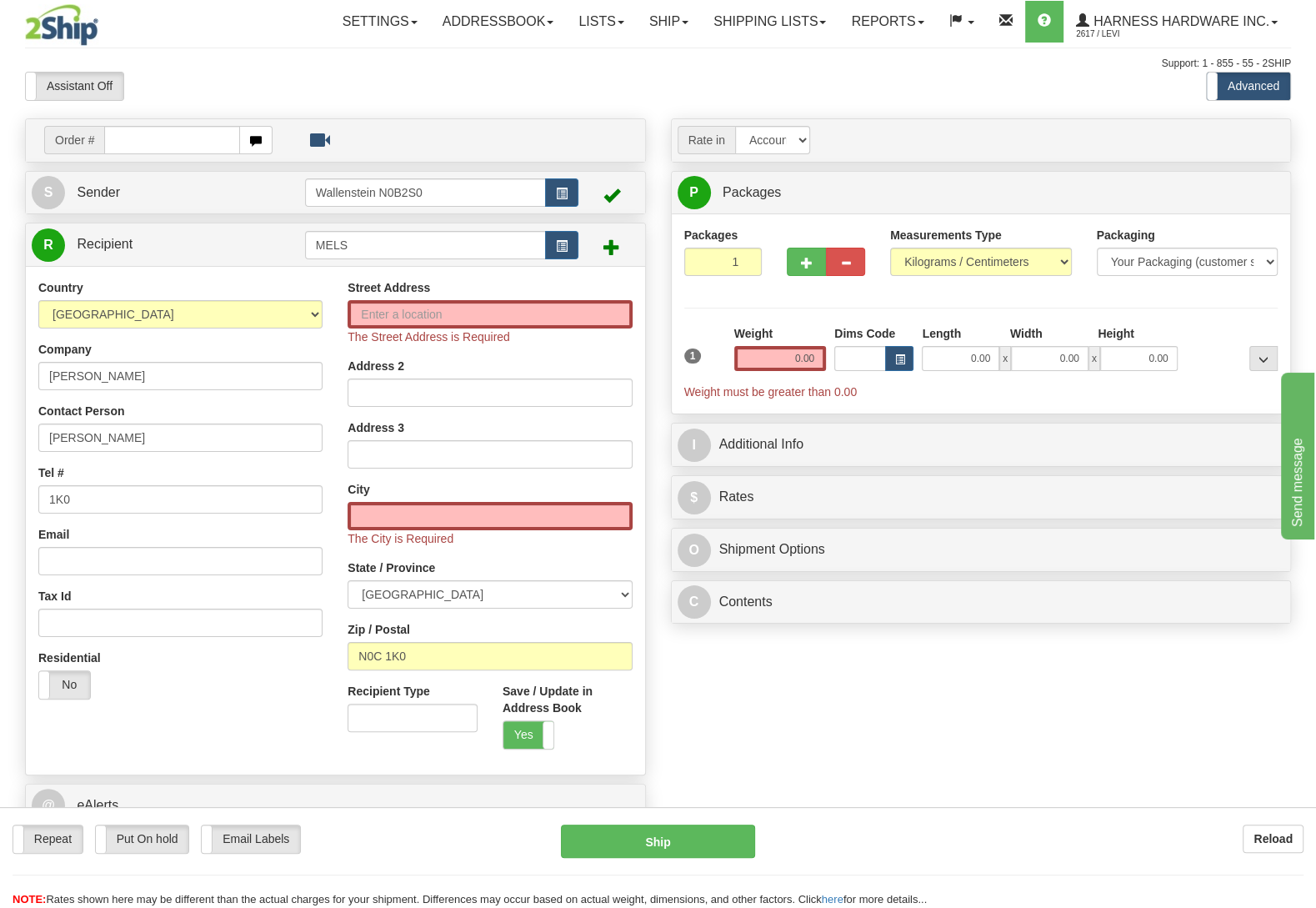
click at [792, 692] on div "Order # S Sender" at bounding box center [658, 503] width 1291 height 770
type input "PRICEVILLE"
select select "ON"
click at [719, 679] on div "Order # S Sender" at bounding box center [658, 503] width 1291 height 770
click at [401, 311] on input "Street Address" at bounding box center [489, 313] width 284 height 28
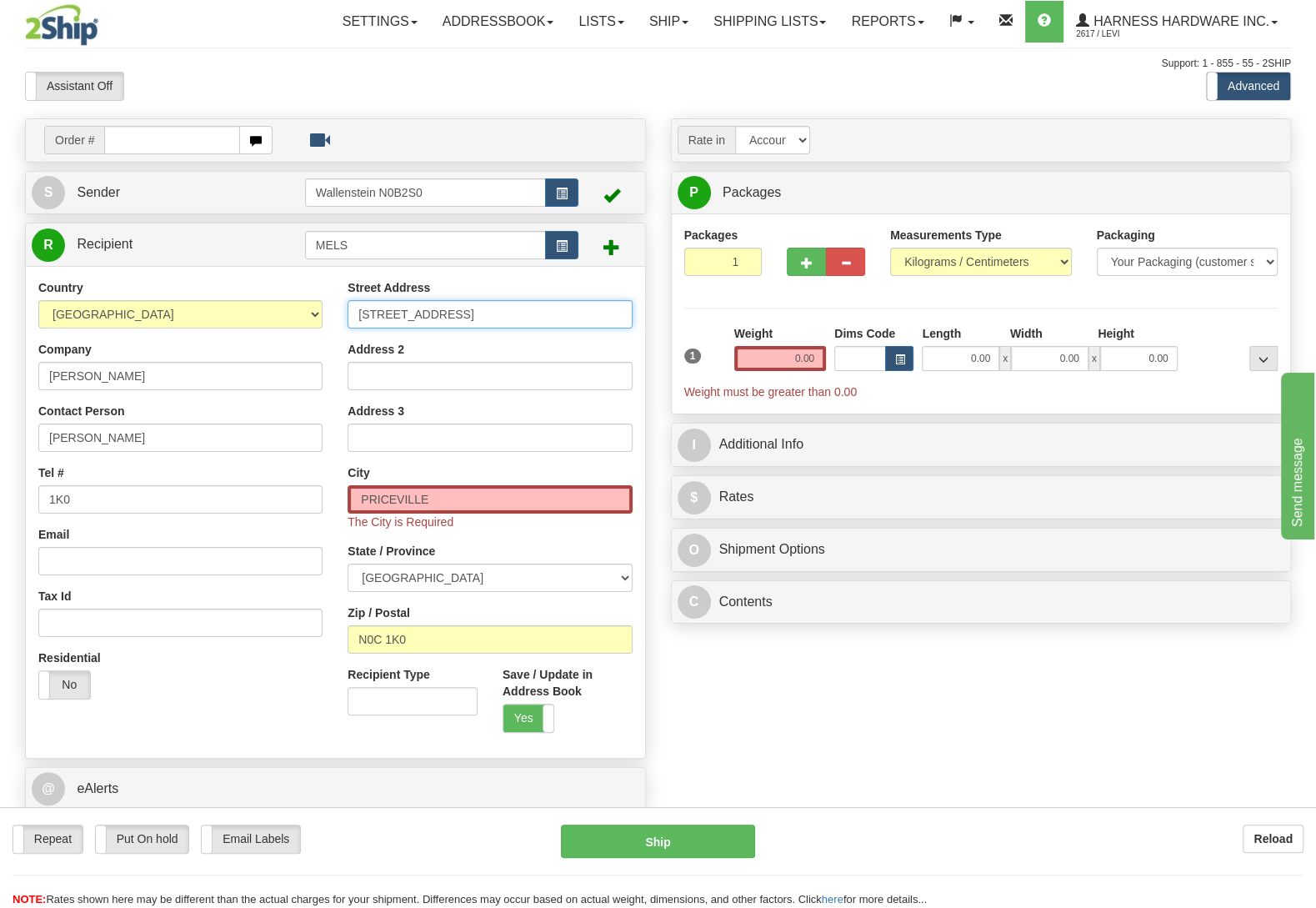
type input "113315 Grey County RD 14"
drag, startPoint x: 738, startPoint y: 750, endPoint x: 766, endPoint y: 637, distance: 116.4
click at [739, 750] on div "Order # S Sender" at bounding box center [658, 494] width 1291 height 753
click at [508, 494] on input "PRICEVILLE" at bounding box center [489, 499] width 284 height 28
type input "P"
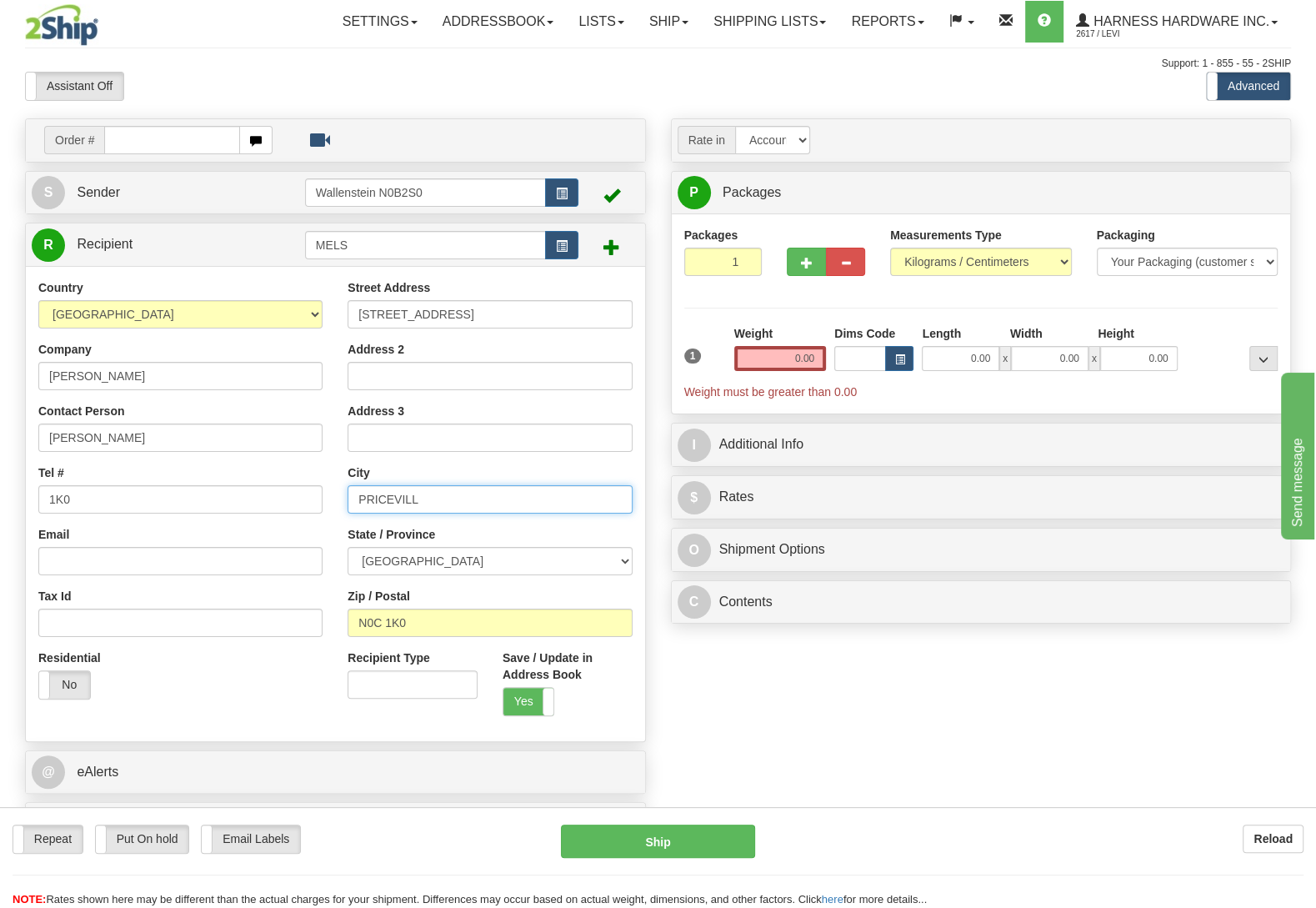
type input "PRICEVILLE"
click at [797, 361] on input "0.00" at bounding box center [779, 359] width 92 height 25
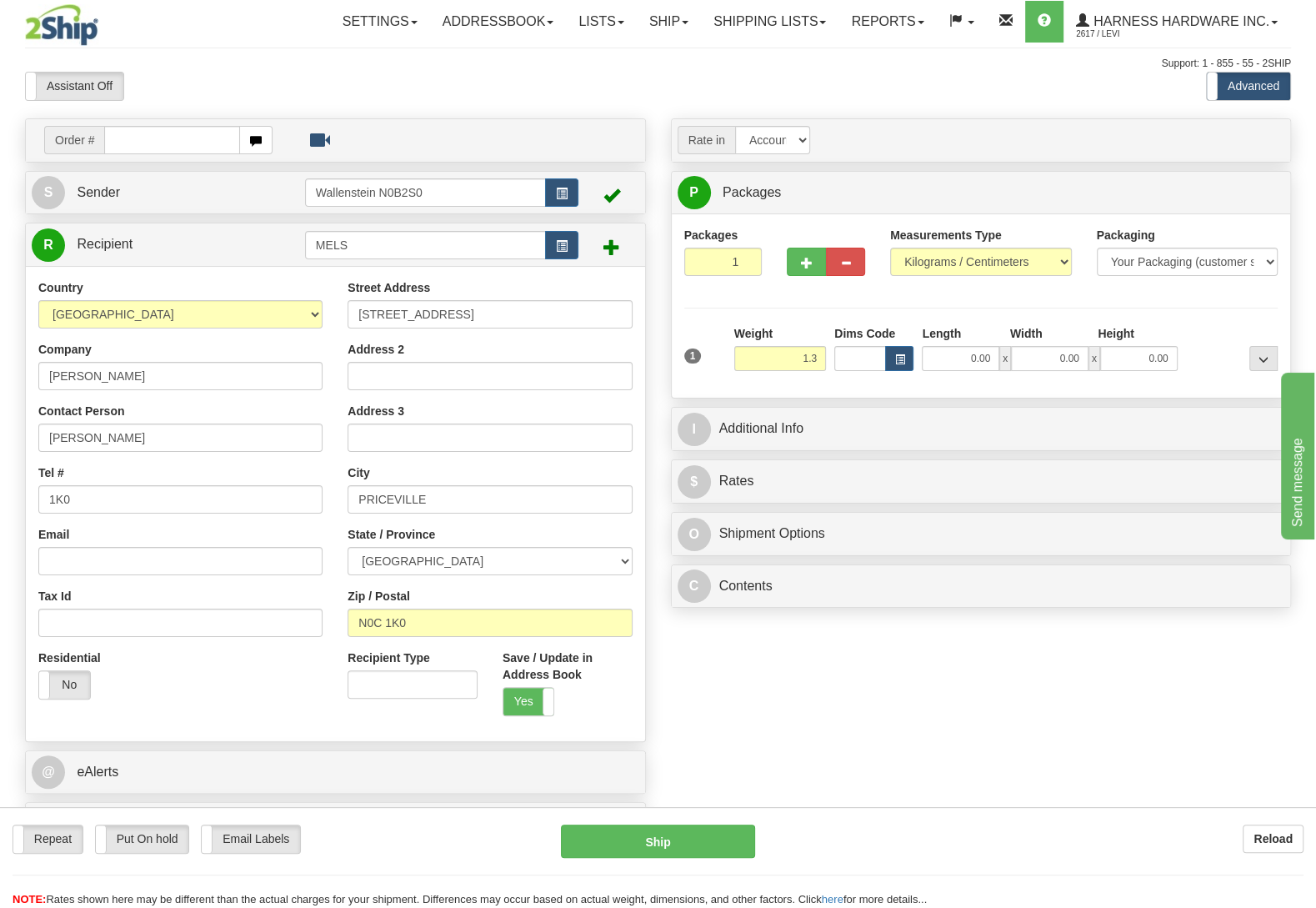
click at [1208, 359] on div at bounding box center [1231, 347] width 100 height 45
type input "1.30"
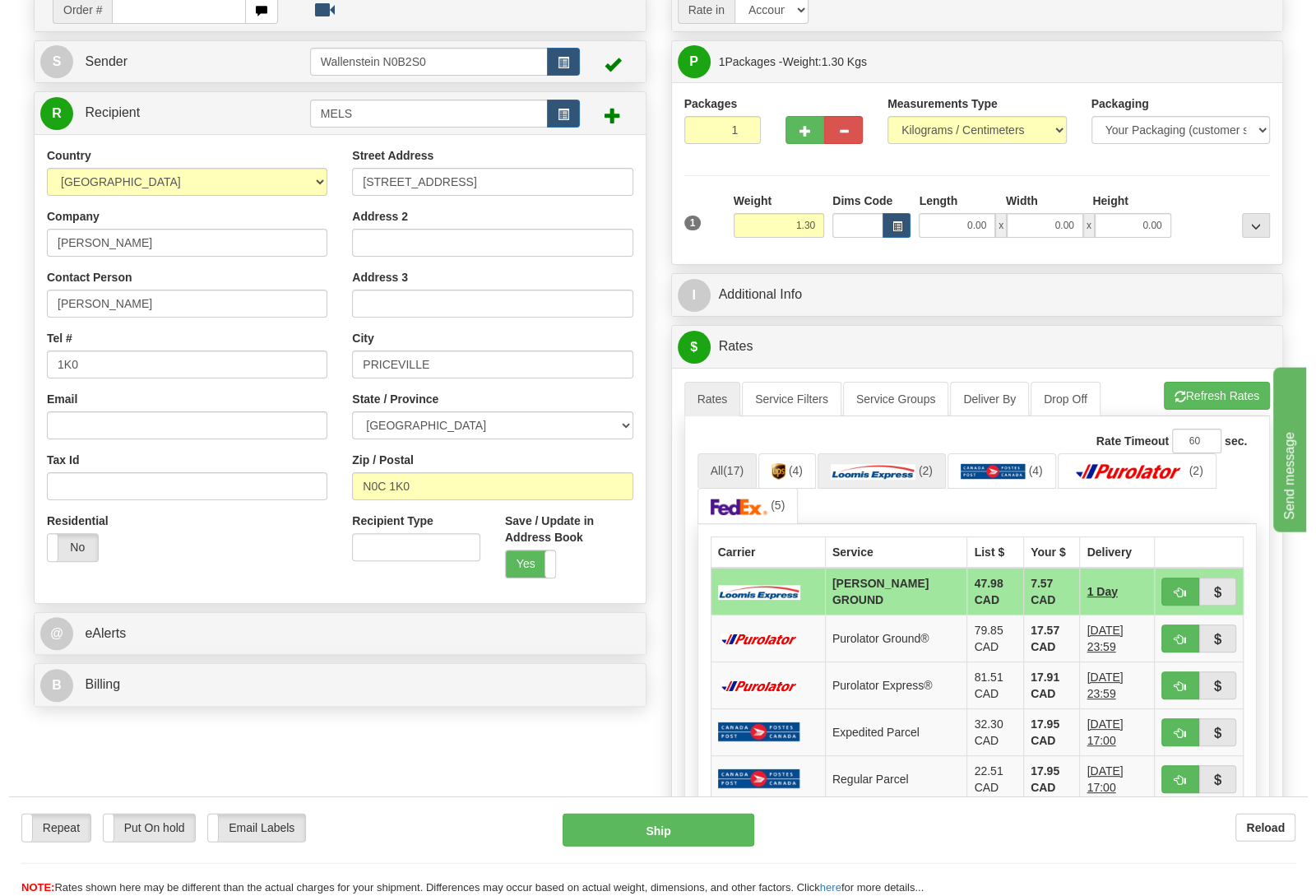
scroll to position [173, 0]
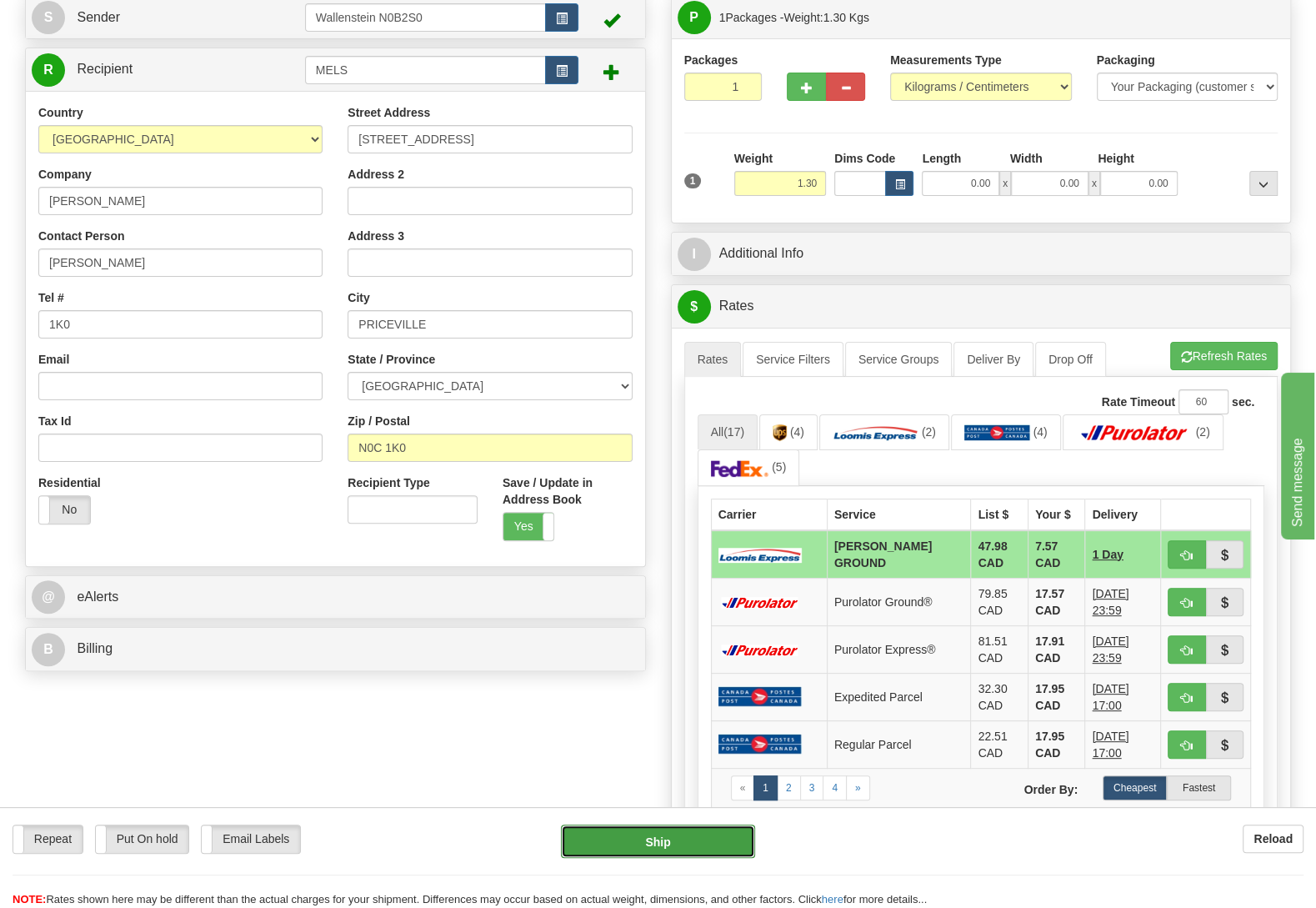
click at [587, 828] on button "Ship" at bounding box center [658, 840] width 194 height 33
type input "DD"
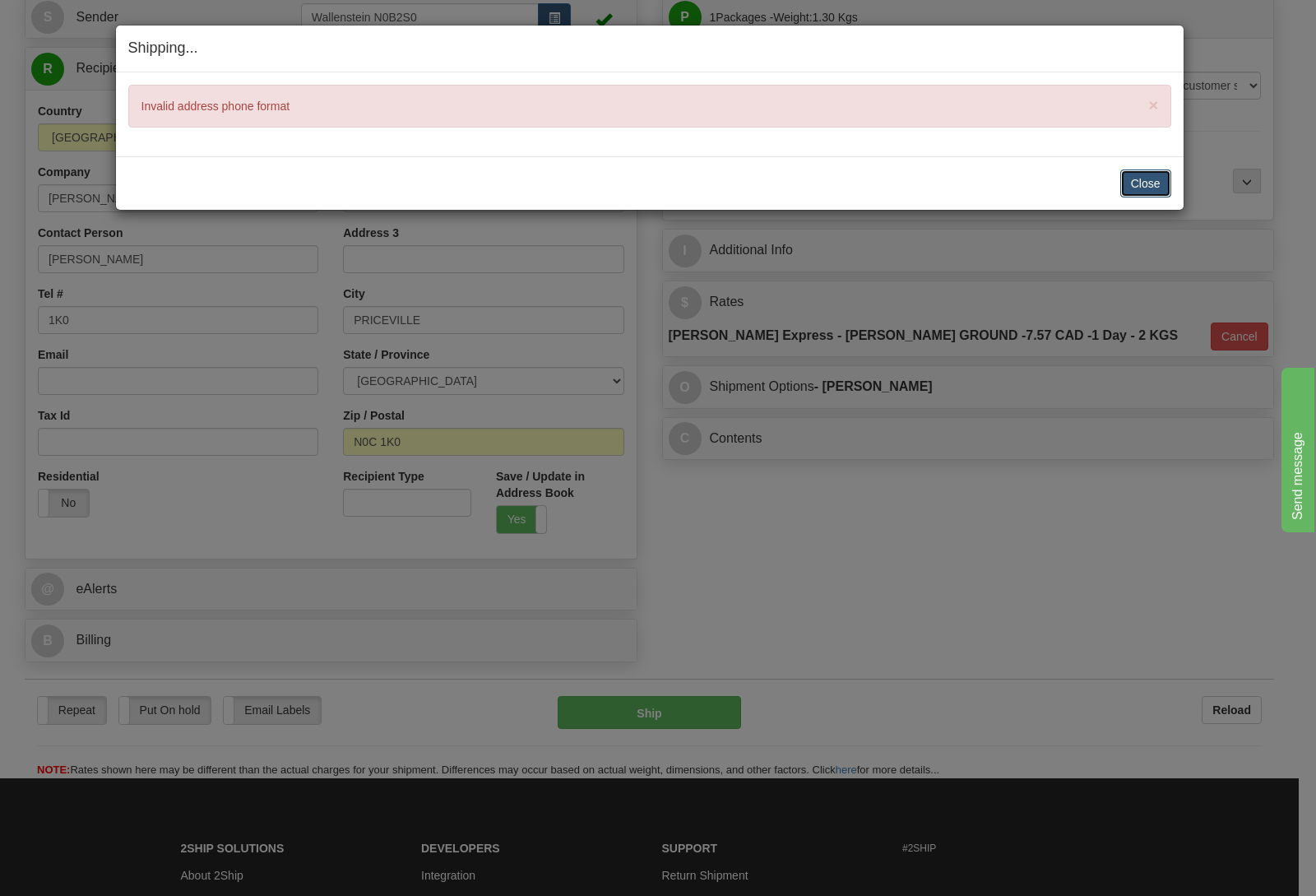
click at [1128, 180] on button "Close" at bounding box center [1145, 183] width 51 height 28
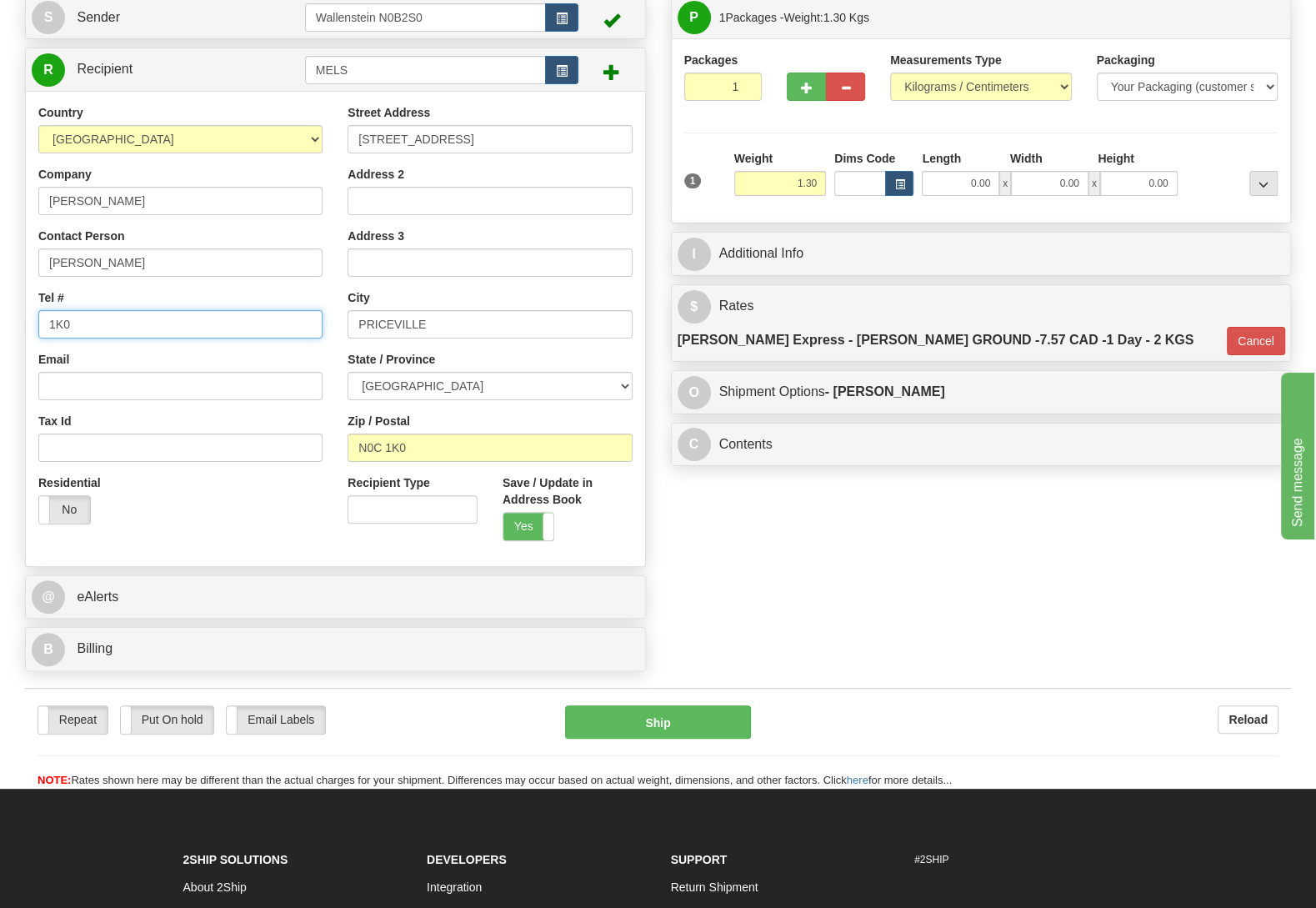
click at [275, 337] on input "1K0" at bounding box center [181, 324] width 284 height 28
type input "1"
type input "(519)501-1436"
click at [743, 507] on div "Order # S Sender" at bounding box center [658, 311] width 1291 height 737
click at [616, 734] on button "Ship" at bounding box center [658, 721] width 186 height 33
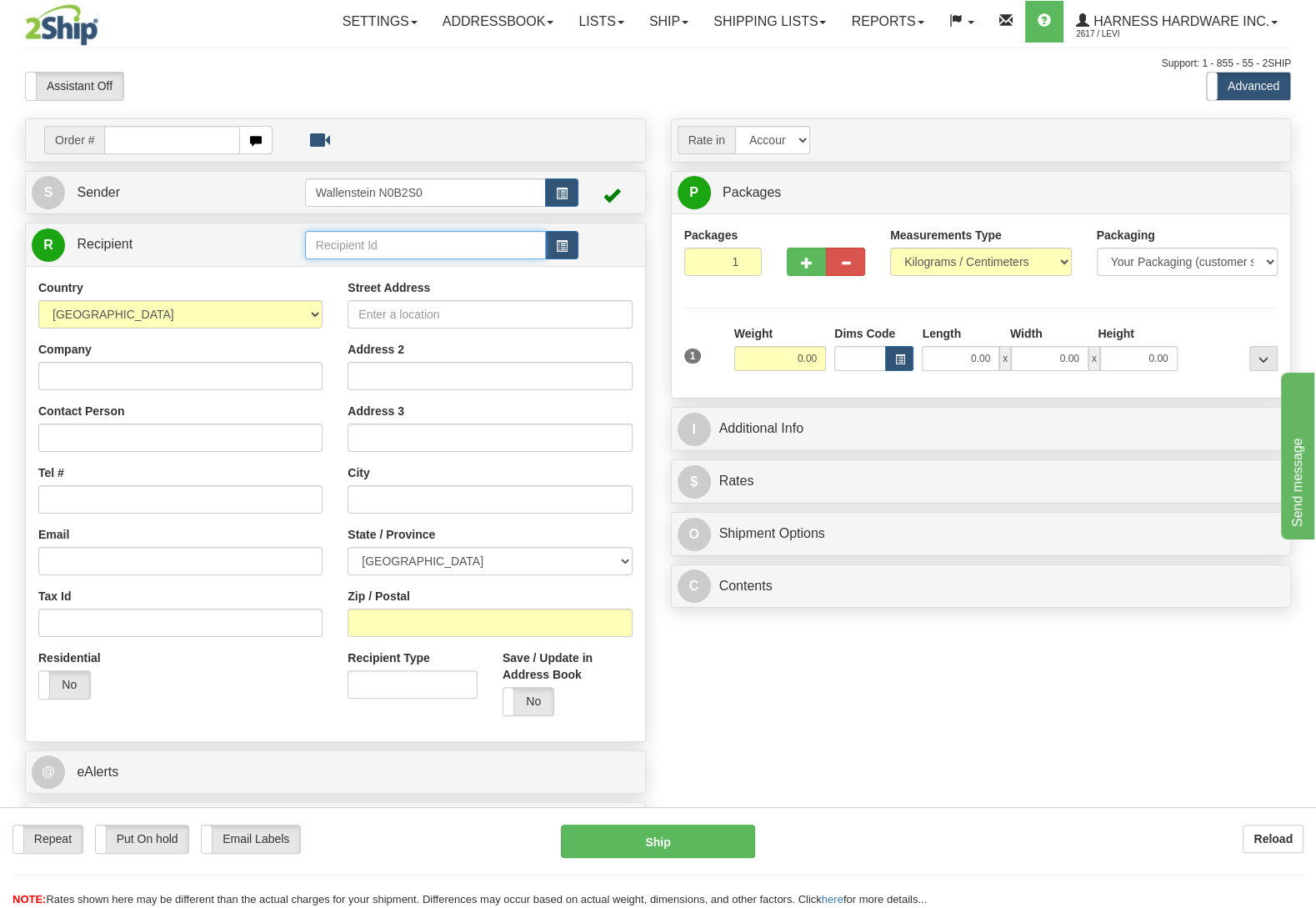
click at [491, 243] on input "text" at bounding box center [424, 245] width 241 height 28
click at [329, 246] on input "text" at bounding box center [424, 245] width 241 height 28
type input "ALVM"
click at [188, 384] on input "Company" at bounding box center [181, 375] width 284 height 28
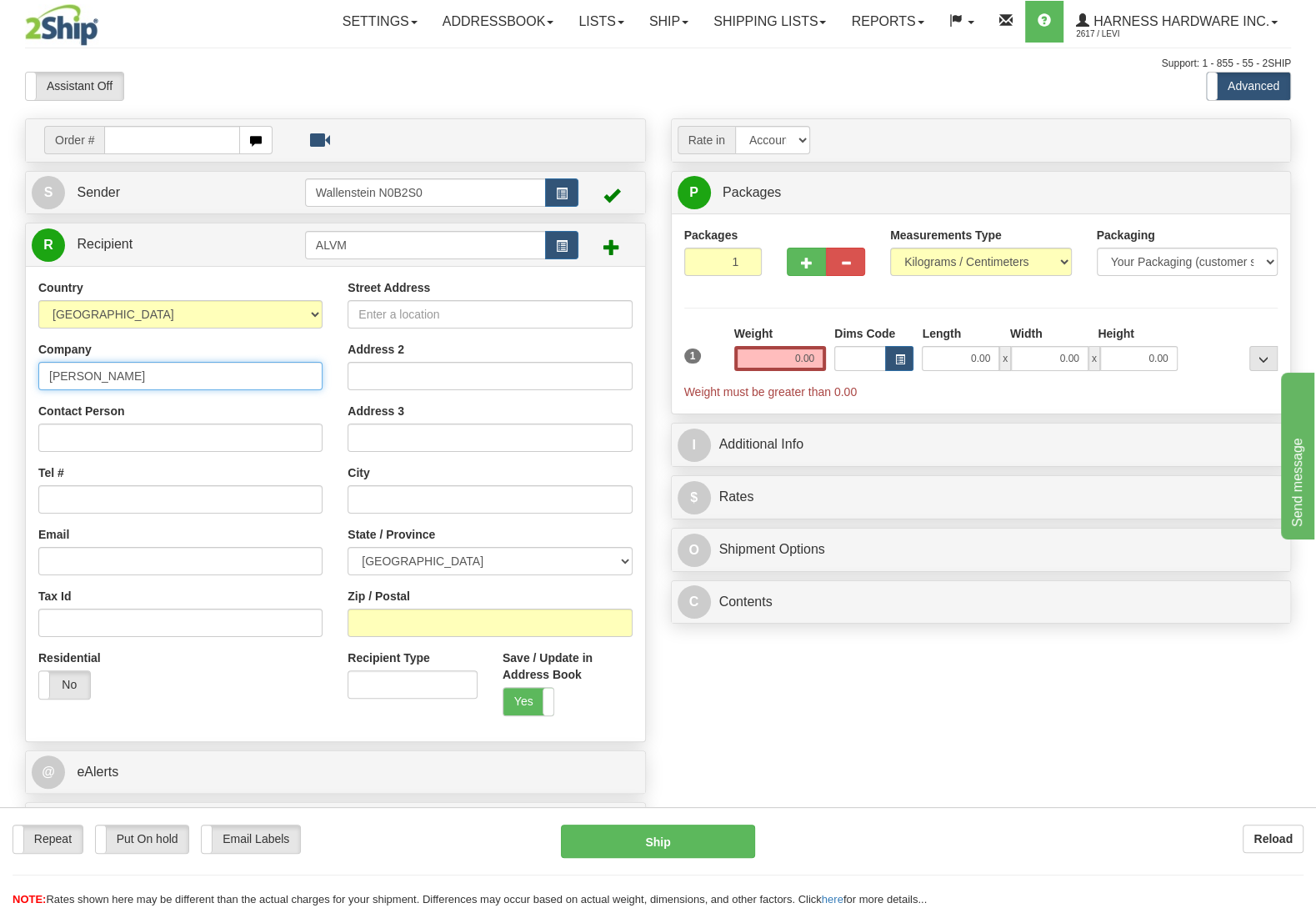
type input "[PERSON_NAME]"
click at [178, 433] on input "Contact Person" at bounding box center [181, 437] width 284 height 28
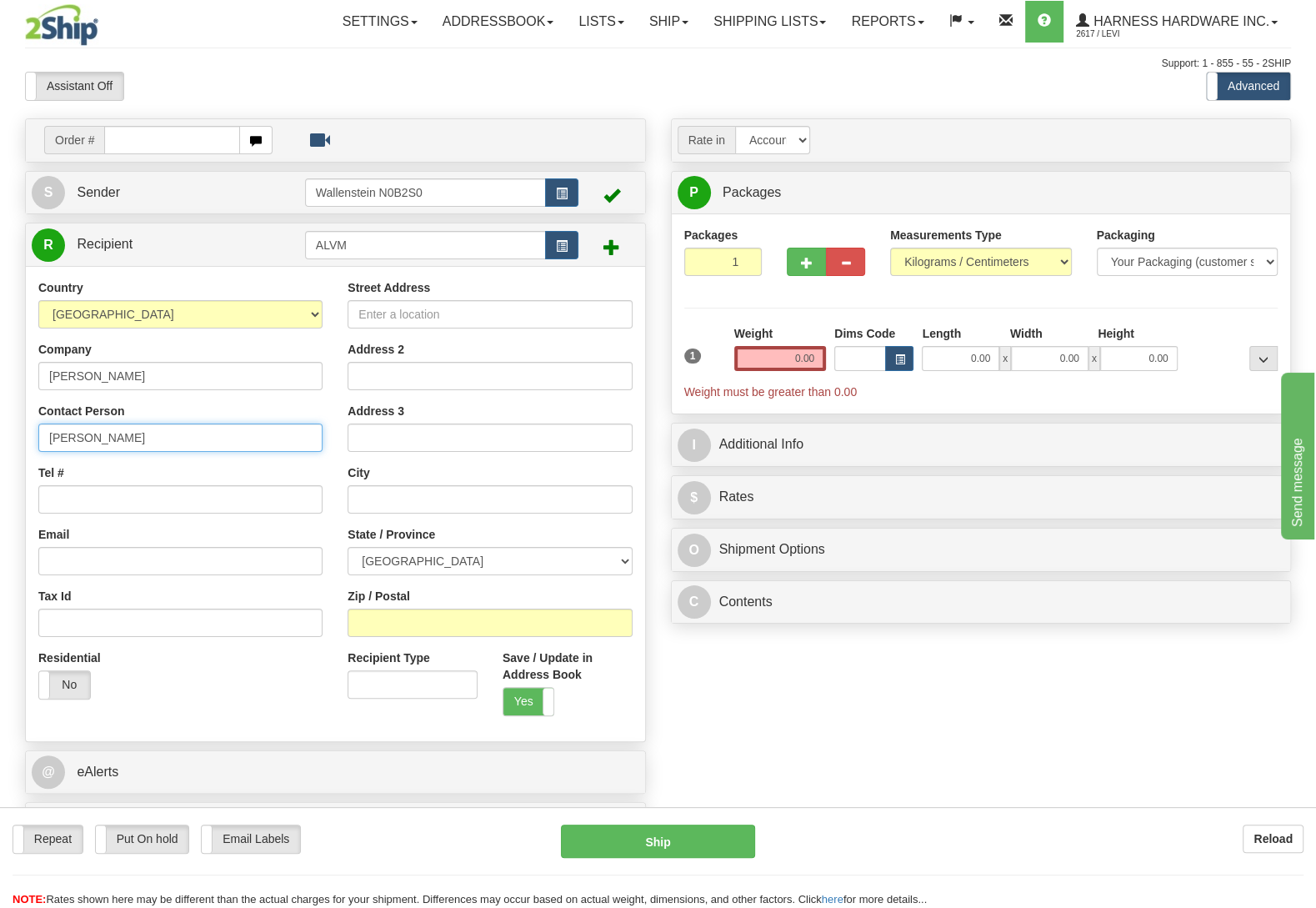
type input "[PERSON_NAME]"
click at [364, 632] on input "Zip / Postal" at bounding box center [489, 622] width 284 height 28
type input "L9V 2E4"
click at [733, 692] on div "Order # S Sender" at bounding box center [658, 486] width 1291 height 737
type input "MELANCTHON"
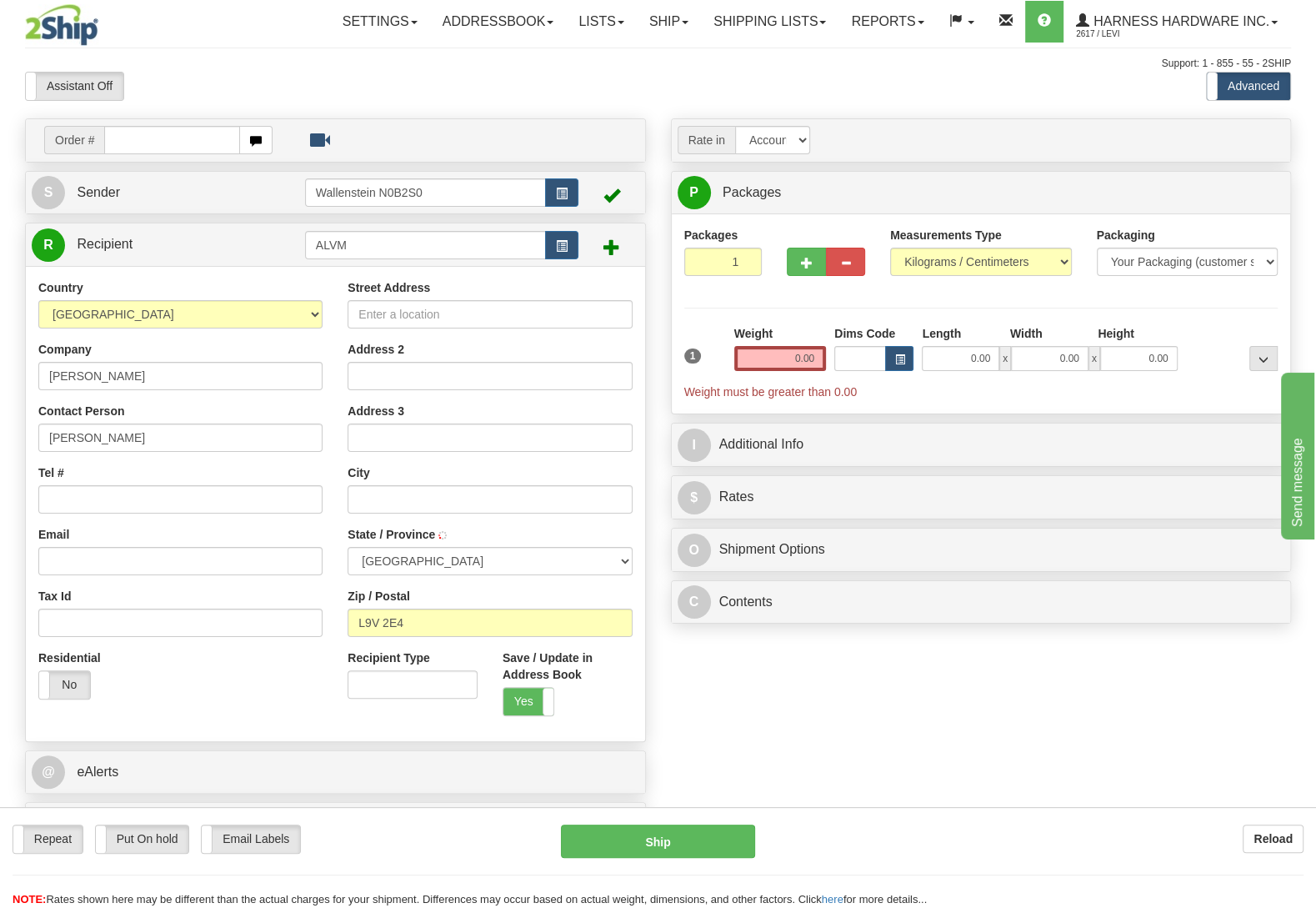
select select "ON"
click at [367, 311] on input "Street Address" at bounding box center [489, 313] width 284 height 28
click at [404, 316] on input "118214 2 Line SW" at bounding box center [489, 313] width 284 height 28
type input "118214 2nd Line SW"
click at [746, 353] on input "0.00" at bounding box center [779, 359] width 92 height 25
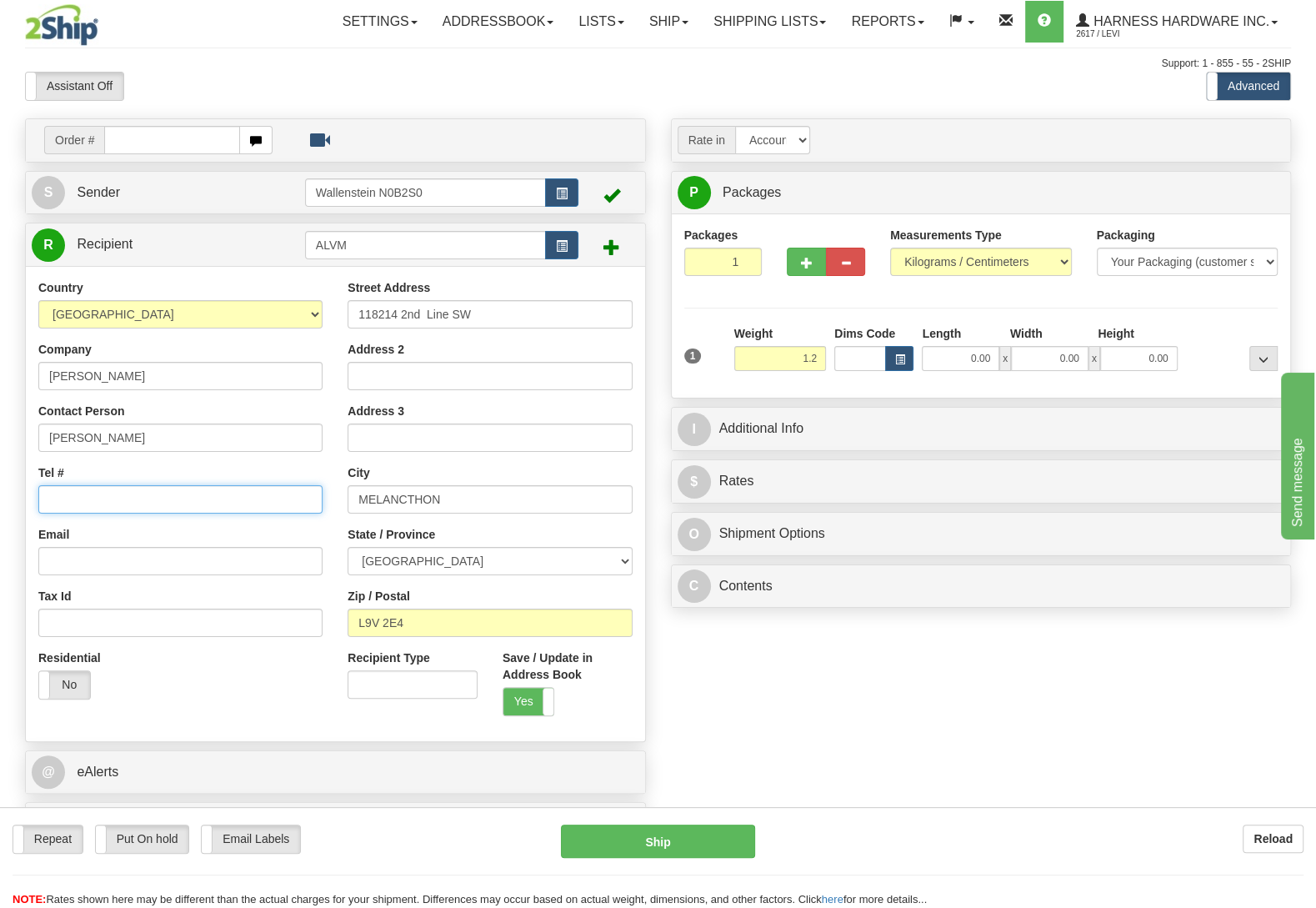
click at [146, 508] on input "Tel #" at bounding box center [181, 499] width 284 height 28
type input "1.20"
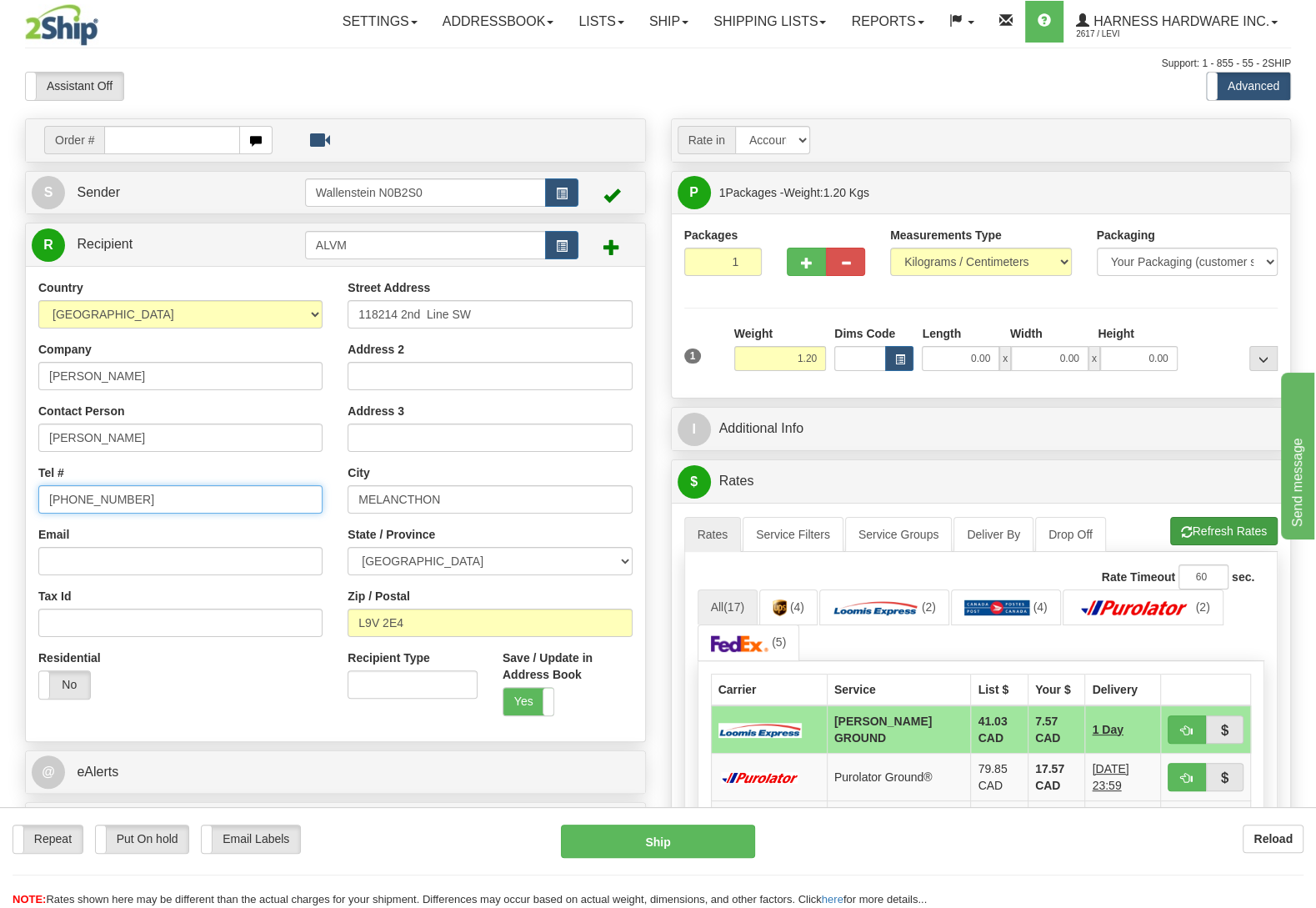
type input "[PHONE_NUMBER]"
click at [1187, 532] on span "button" at bounding box center [1186, 532] width 12 height 11
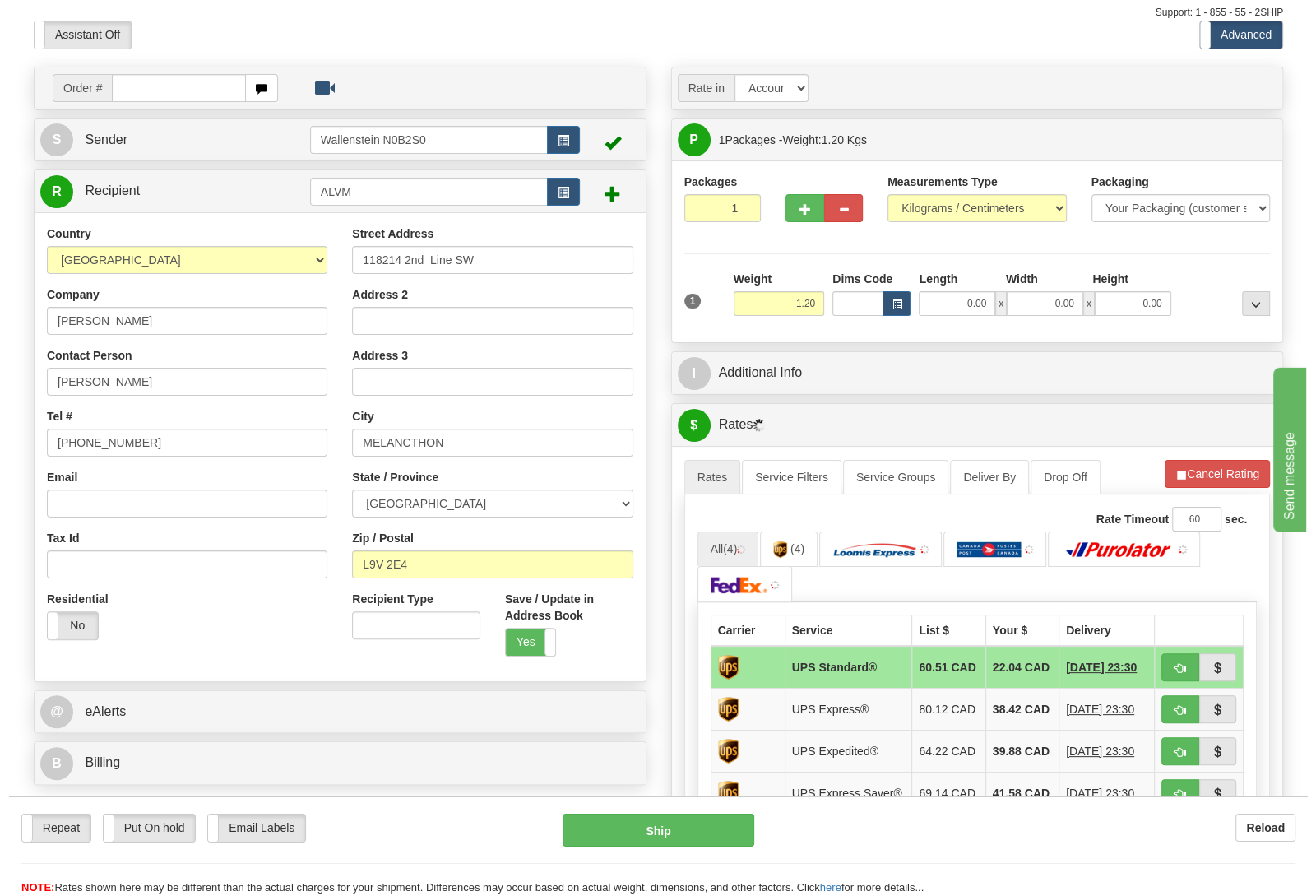
scroll to position [87, 0]
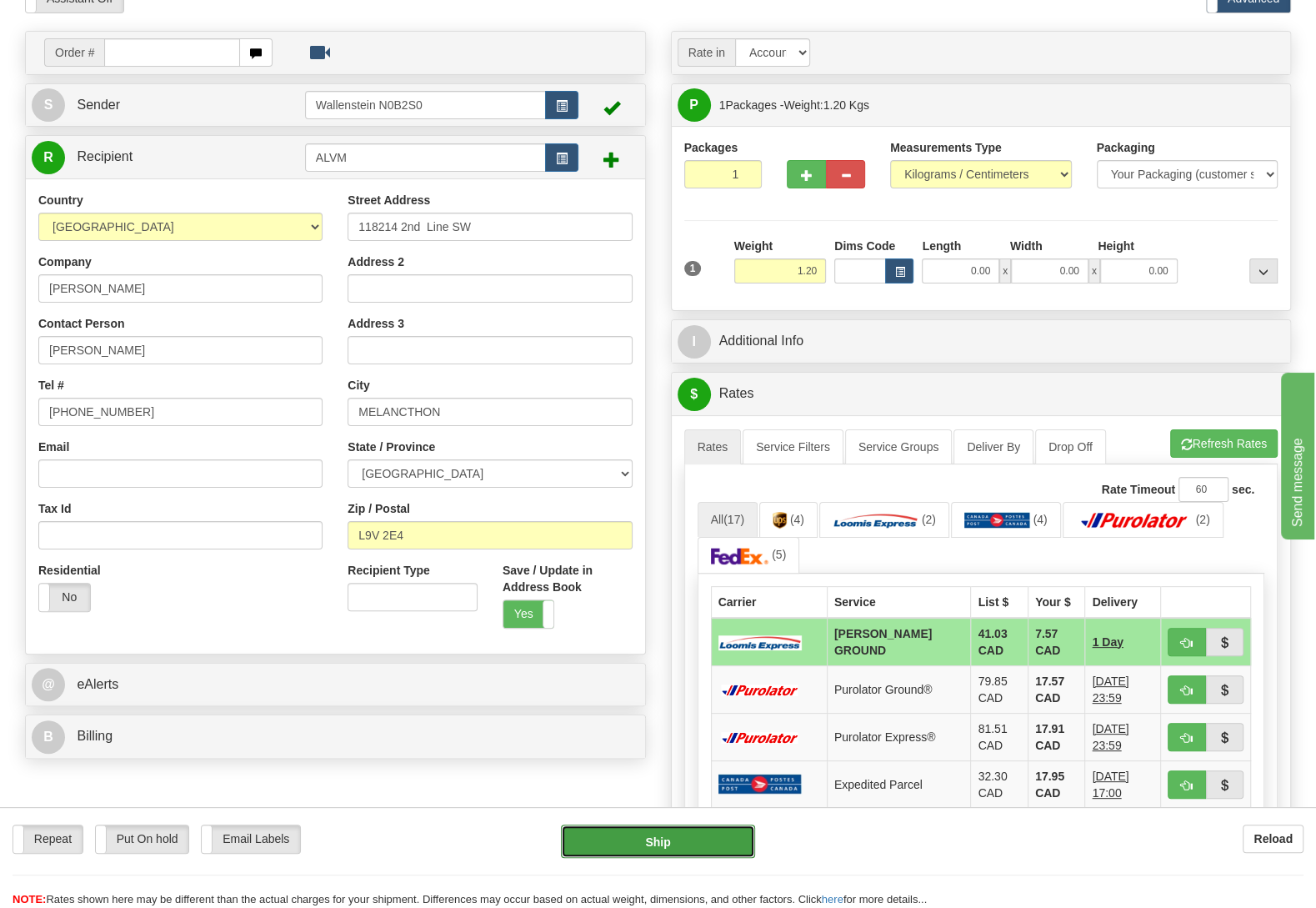
click at [603, 848] on button "Ship" at bounding box center [658, 840] width 194 height 33
type input "DD"
